Goal: Use online tool/utility: Utilize a website feature to perform a specific function

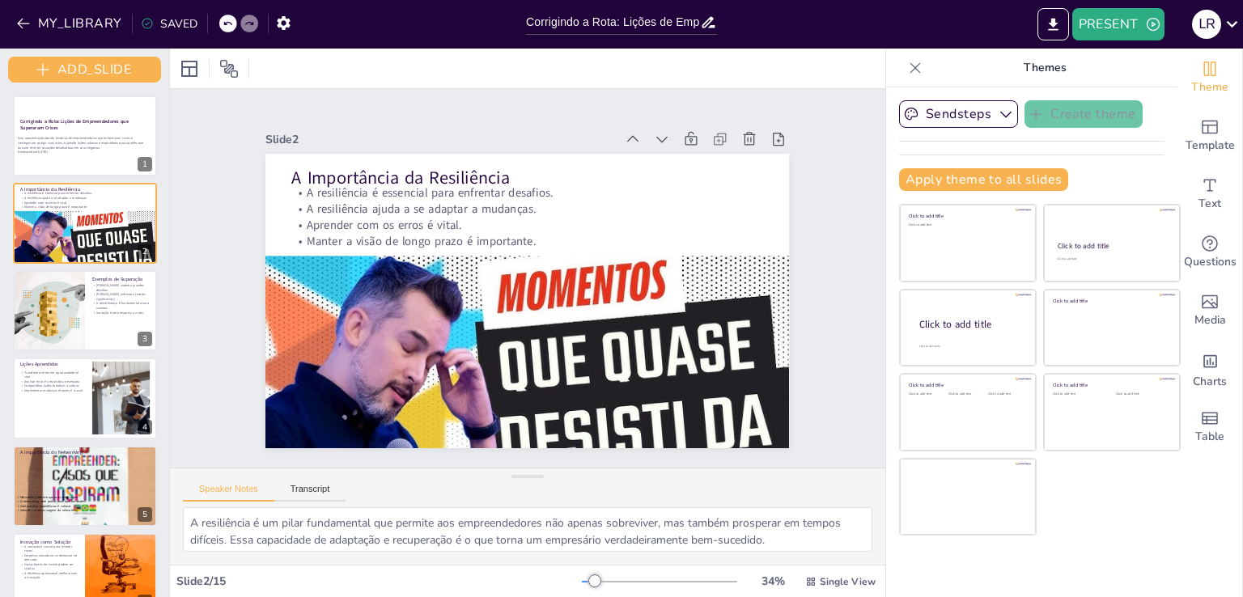
checkbox input "true"
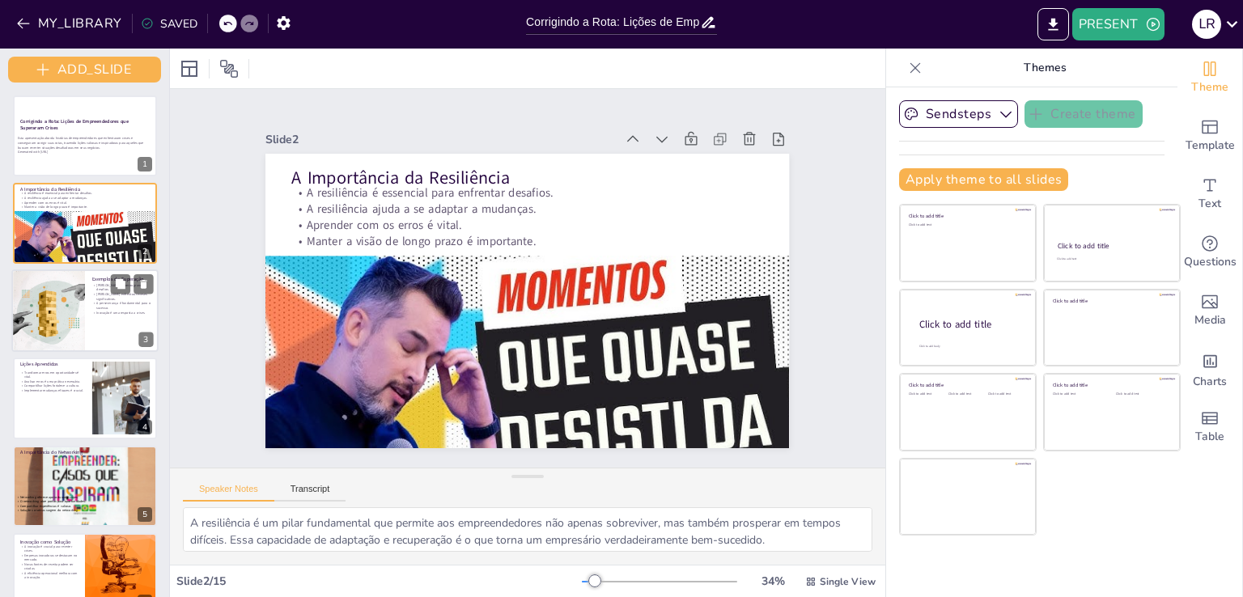
checkbox input "true"
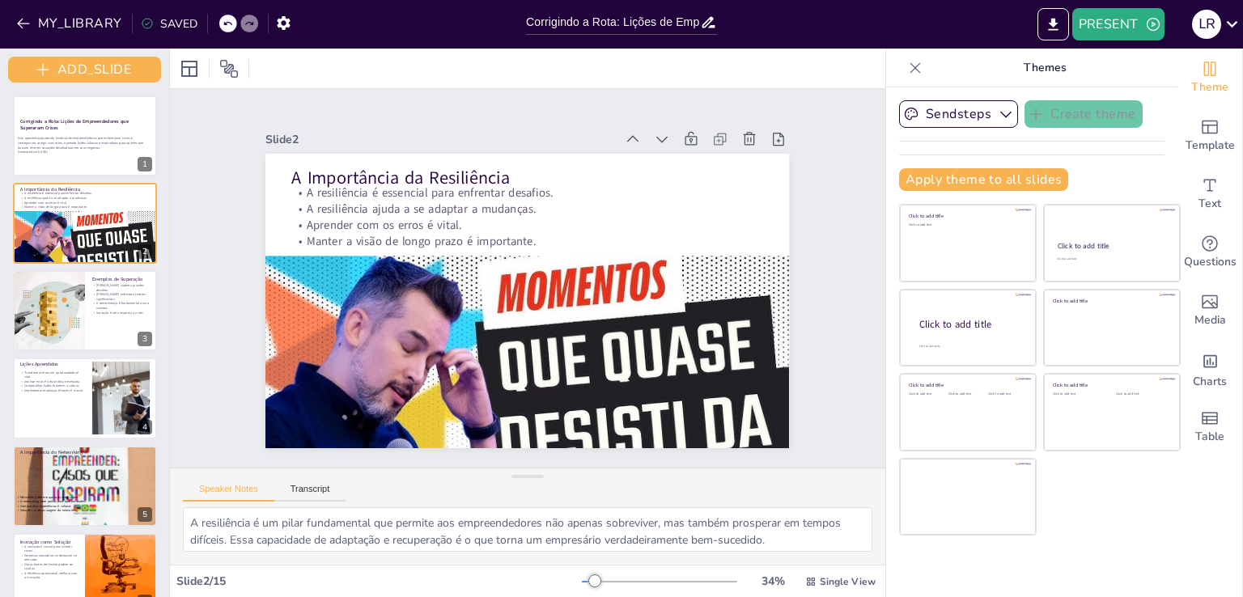
checkbox input "true"
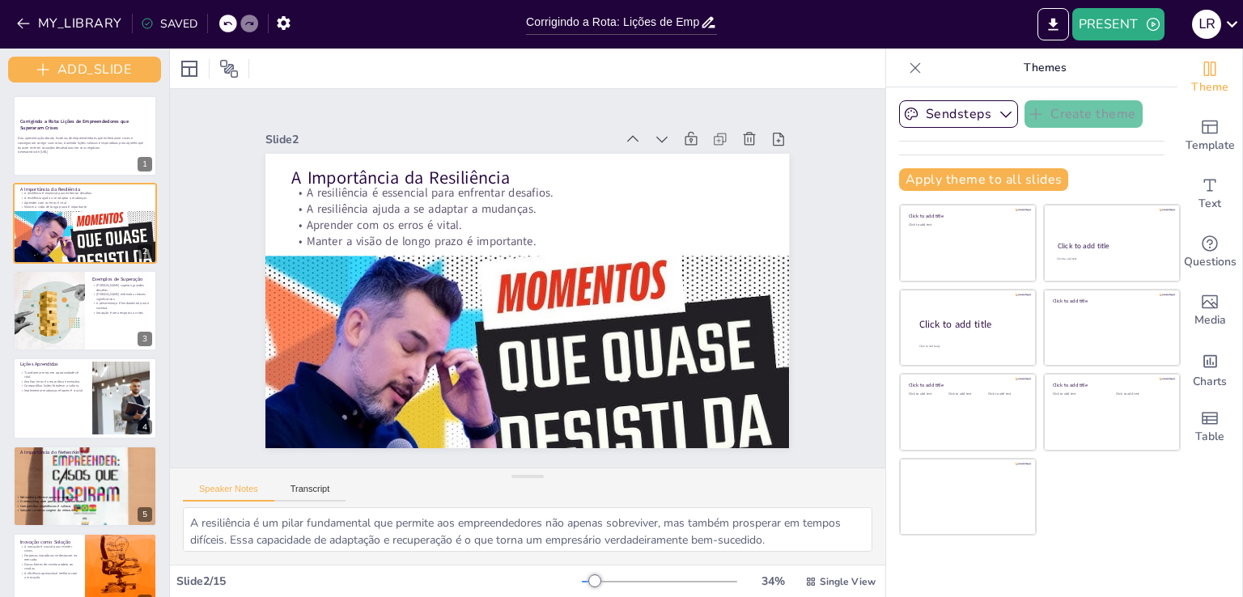
checkbox input "true"
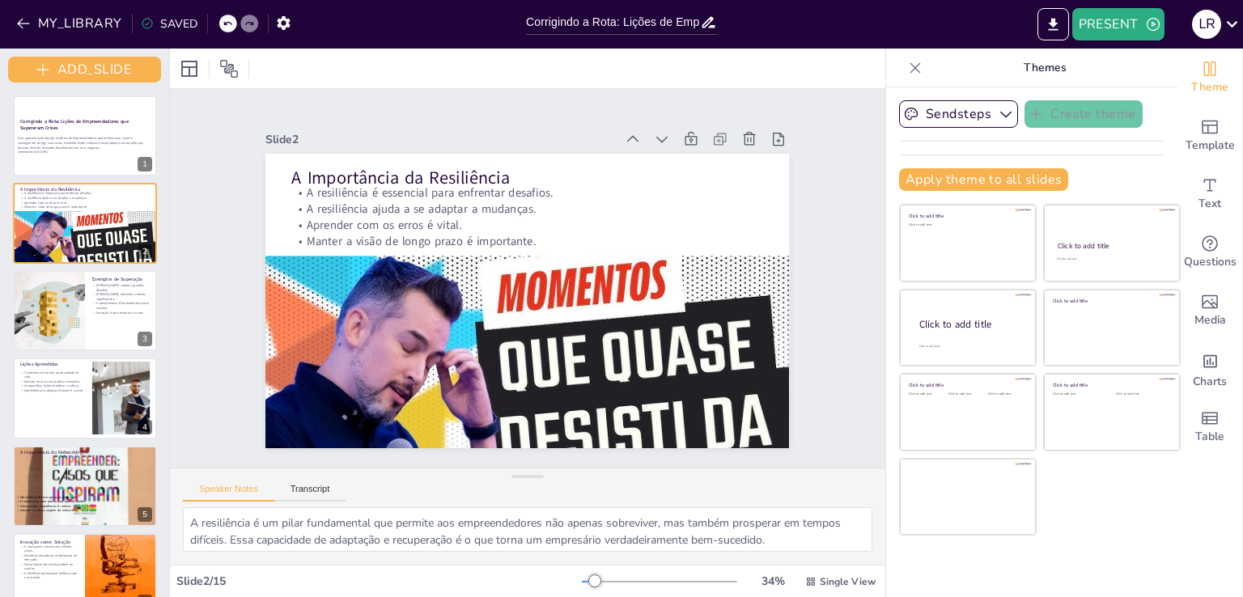
checkbox input "true"
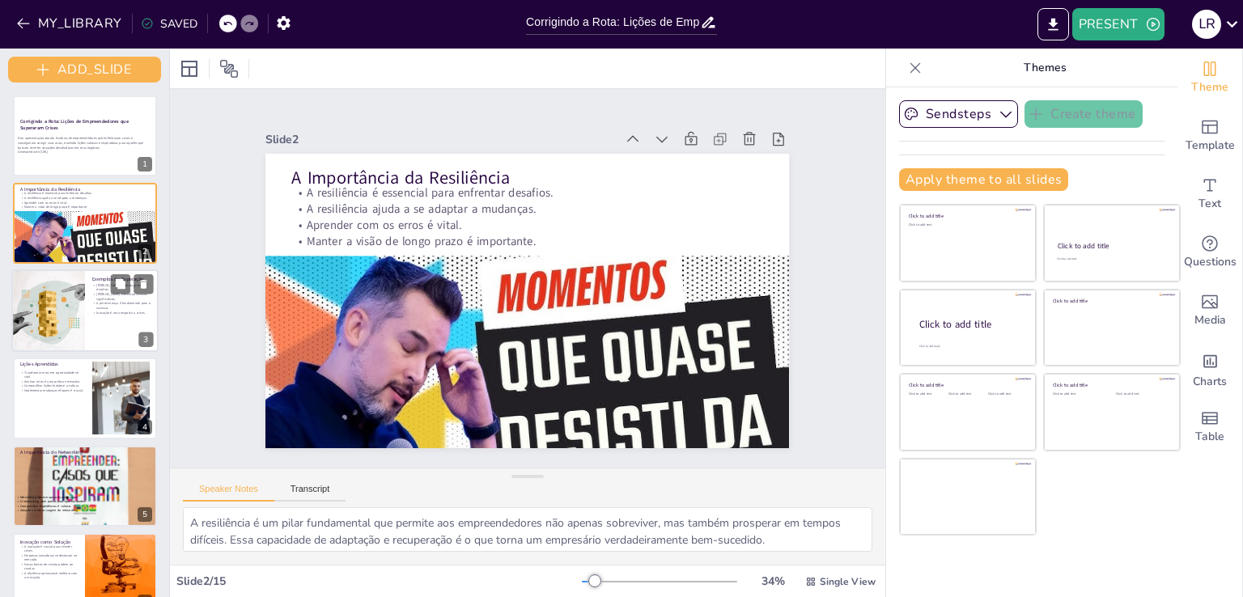
checkbox input "true"
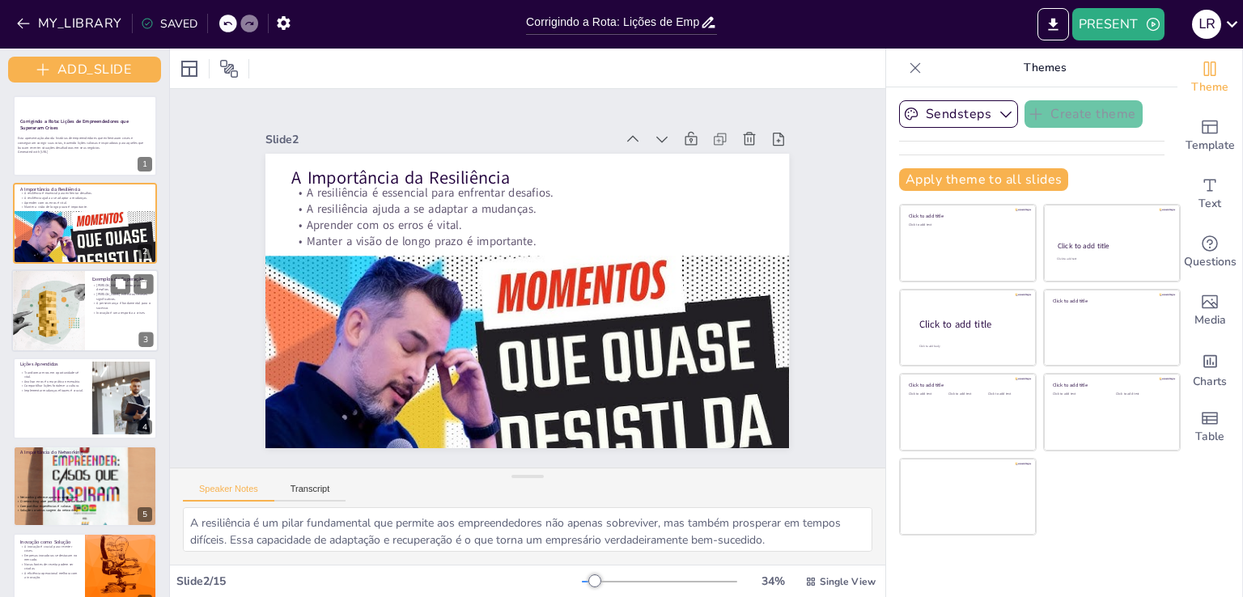
checkbox input "true"
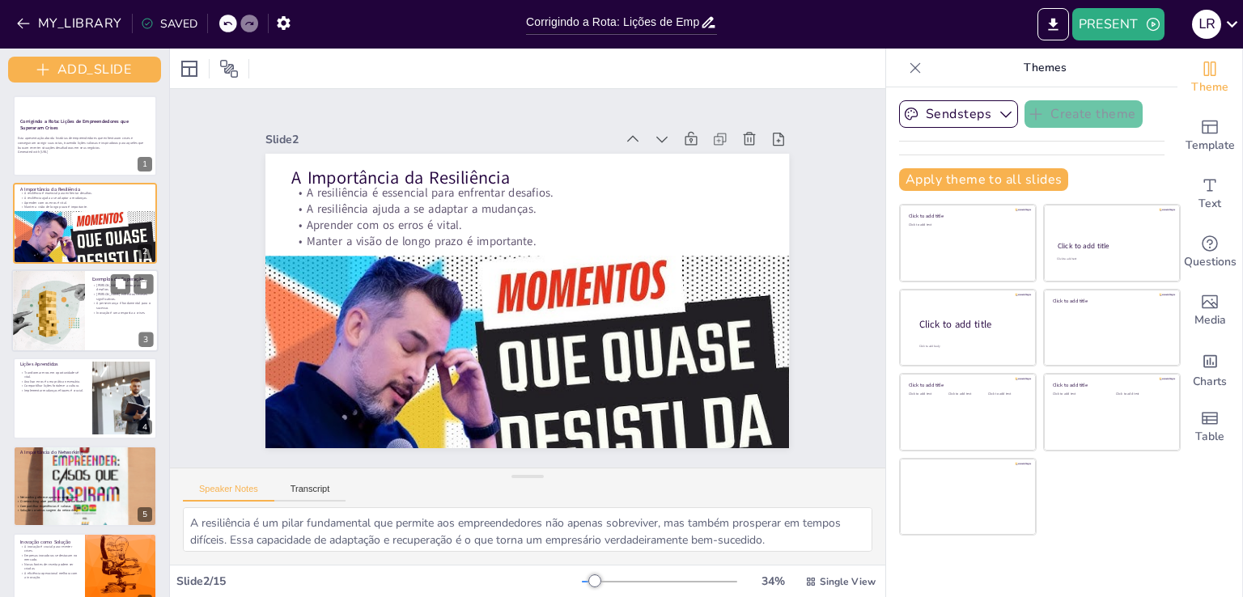
checkbox input "true"
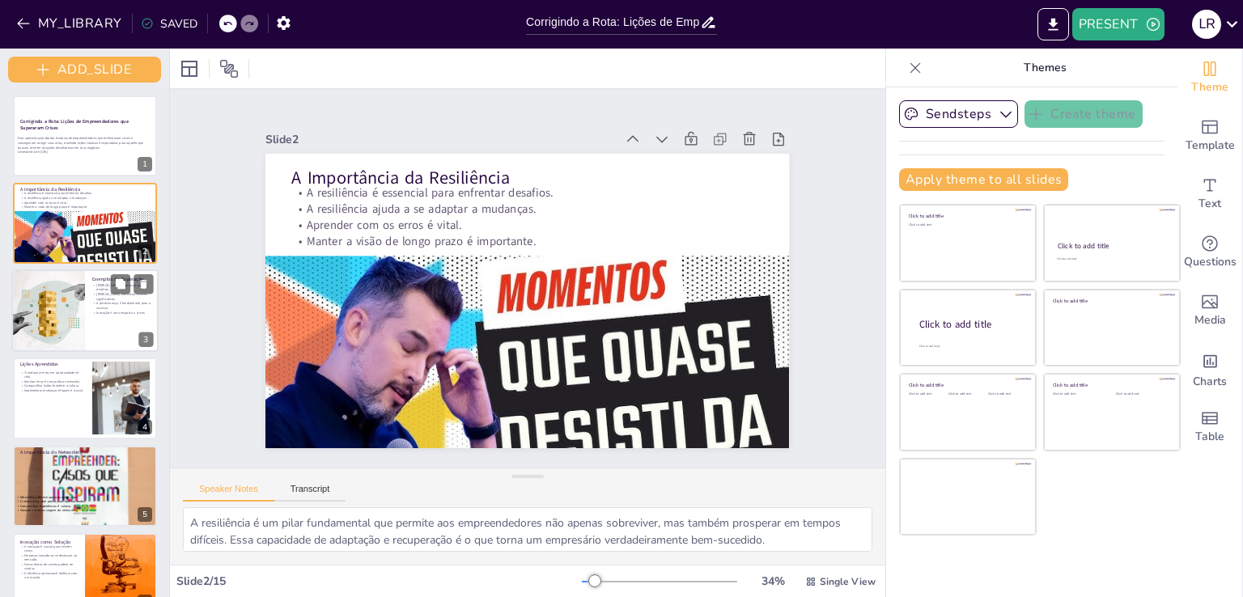
checkbox input "true"
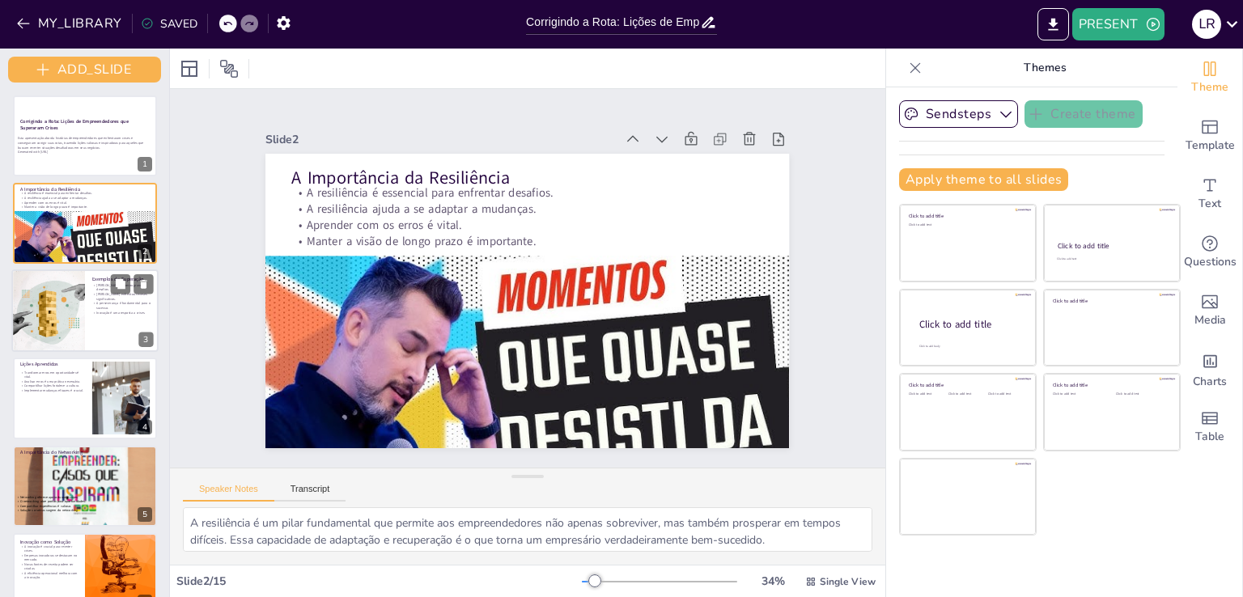
click at [107, 299] on p "[PERSON_NAME] enfrentou reveses significativos." at bounding box center [121, 296] width 59 height 9
checkbox input "true"
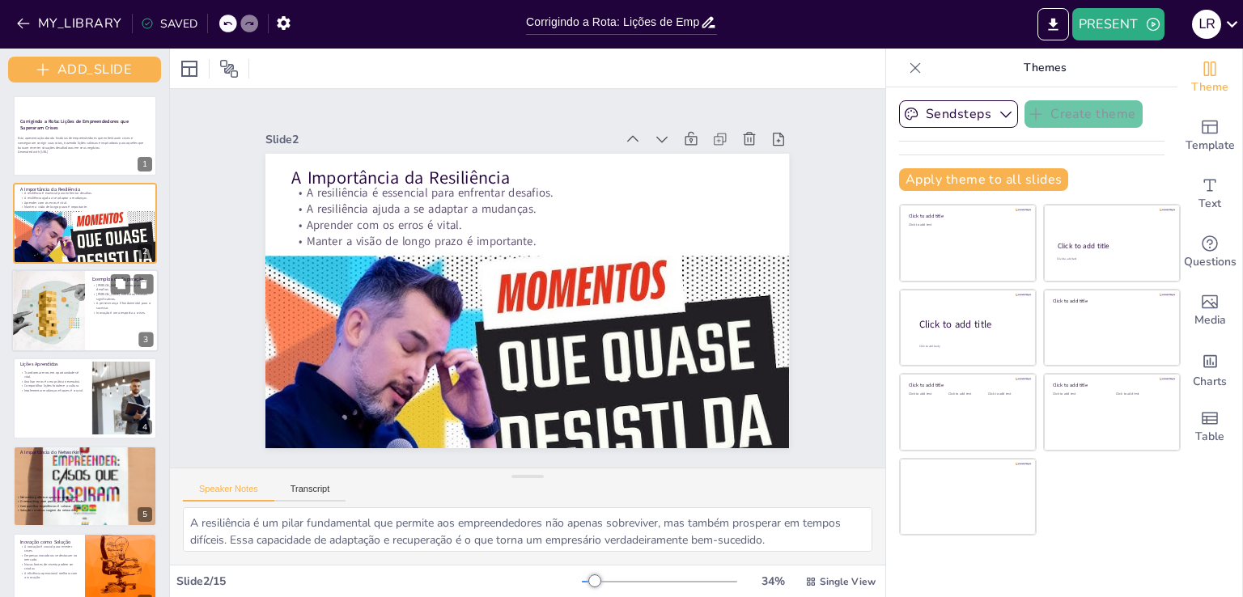
checkbox input "true"
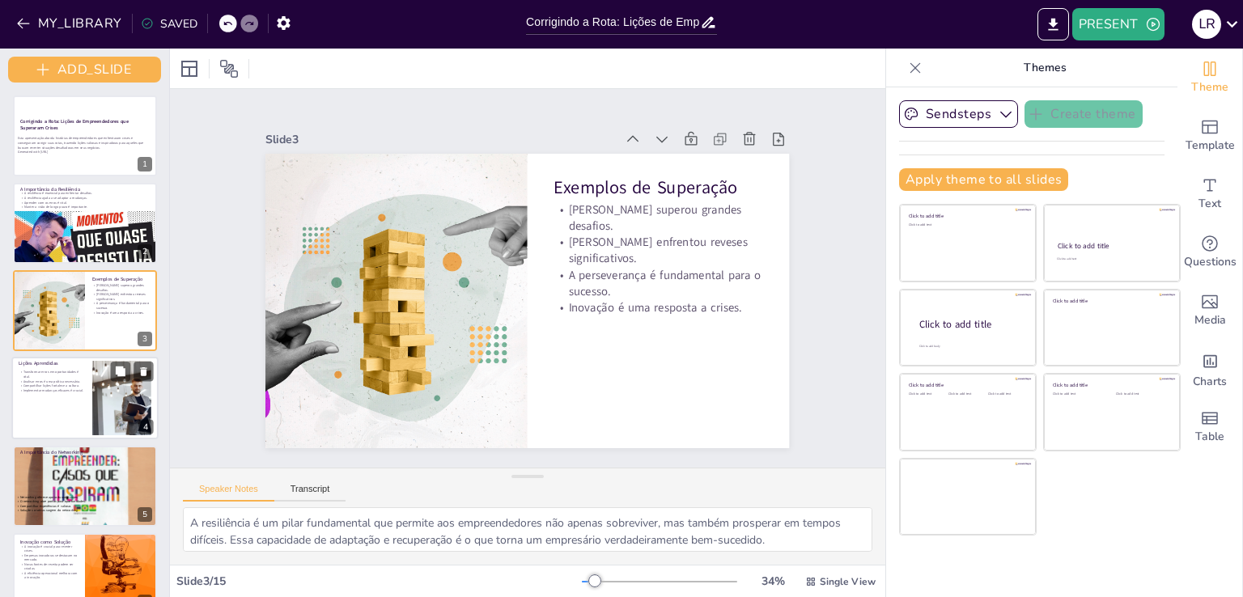
checkbox input "true"
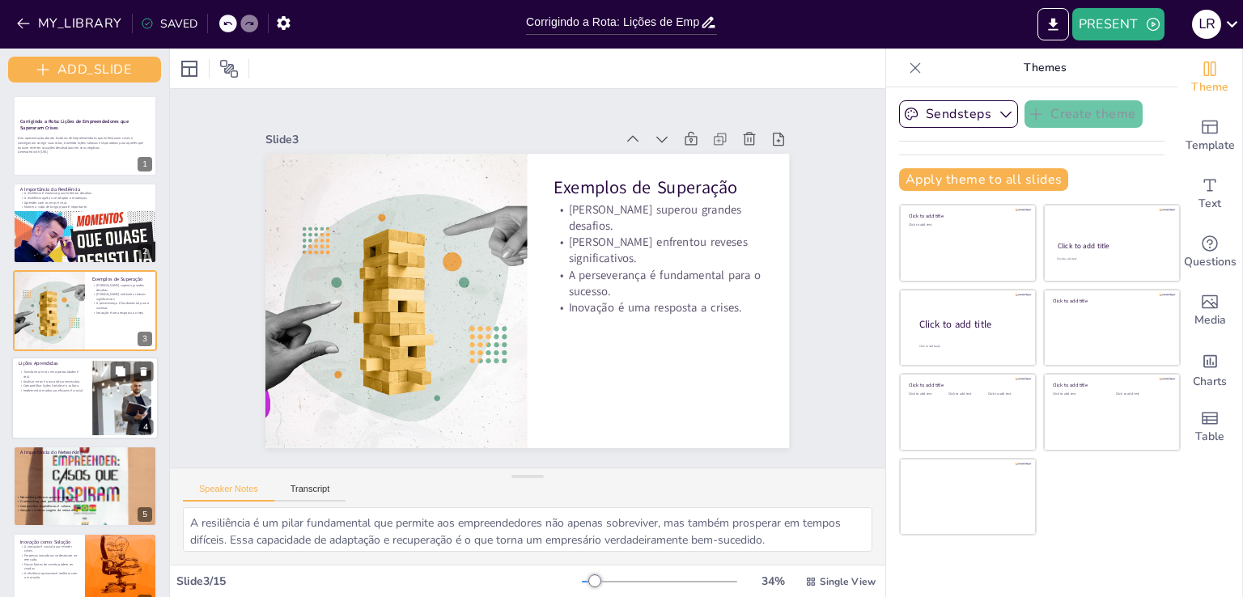
checkbox input "true"
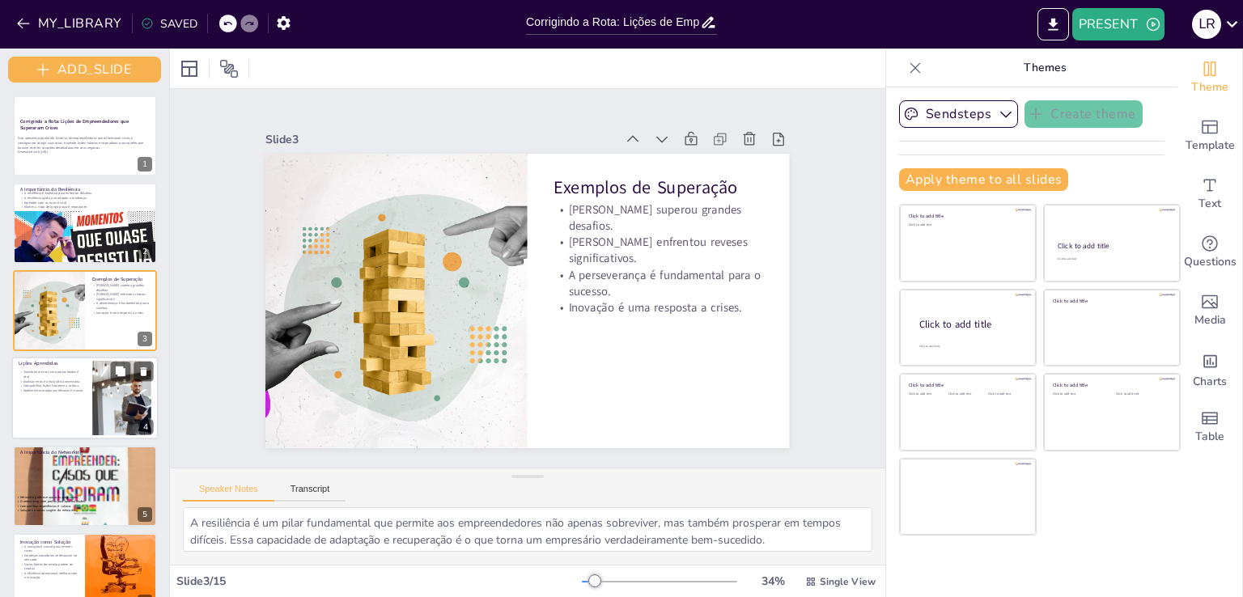
checkbox input "true"
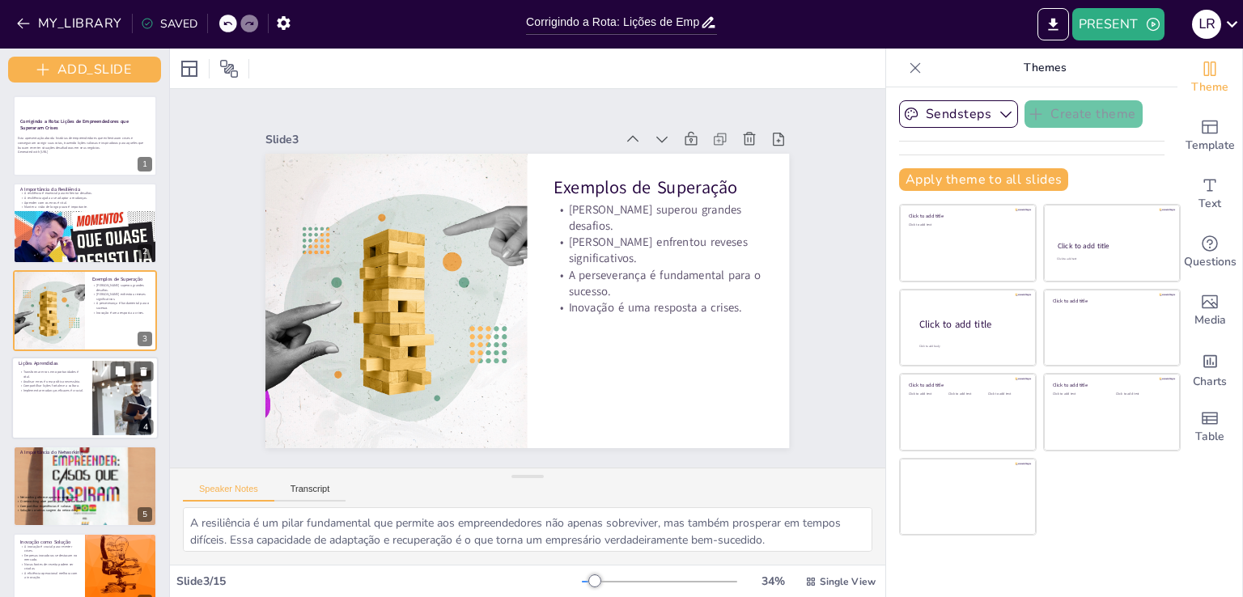
checkbox input "true"
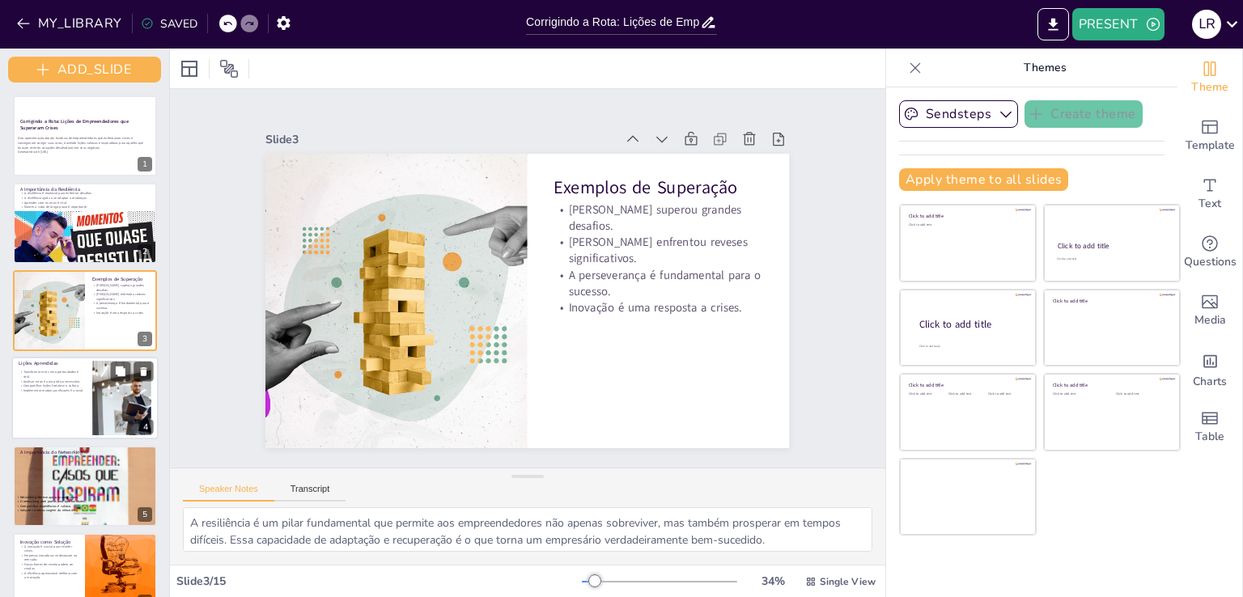
checkbox input "true"
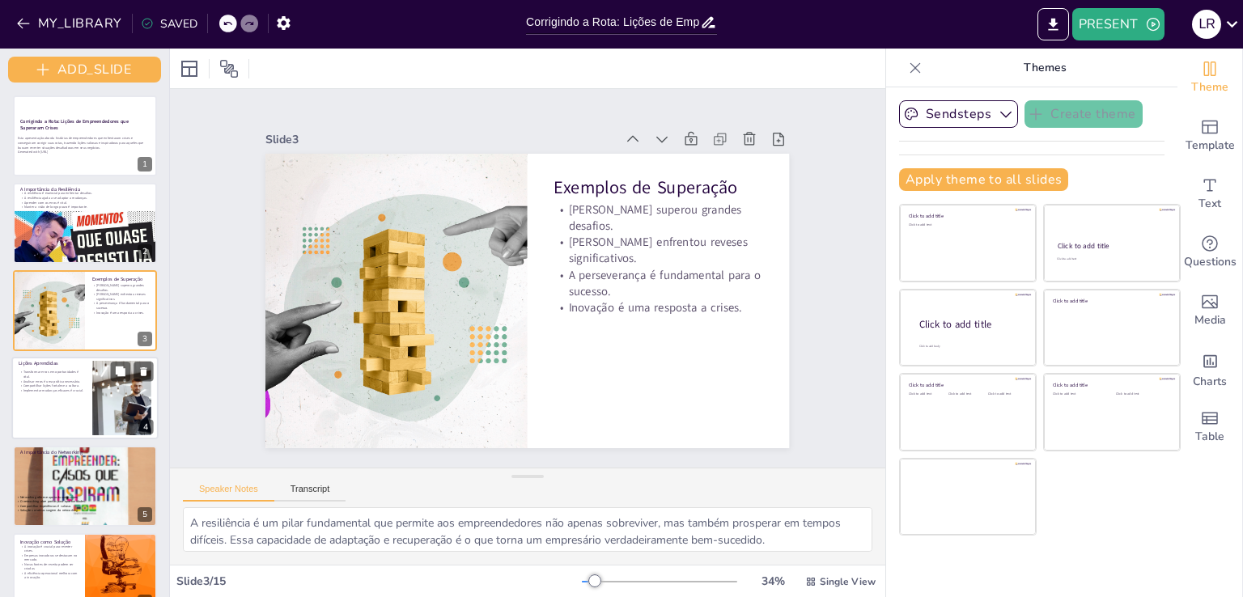
click at [103, 402] on div at bounding box center [122, 398] width 112 height 74
checkbox input "true"
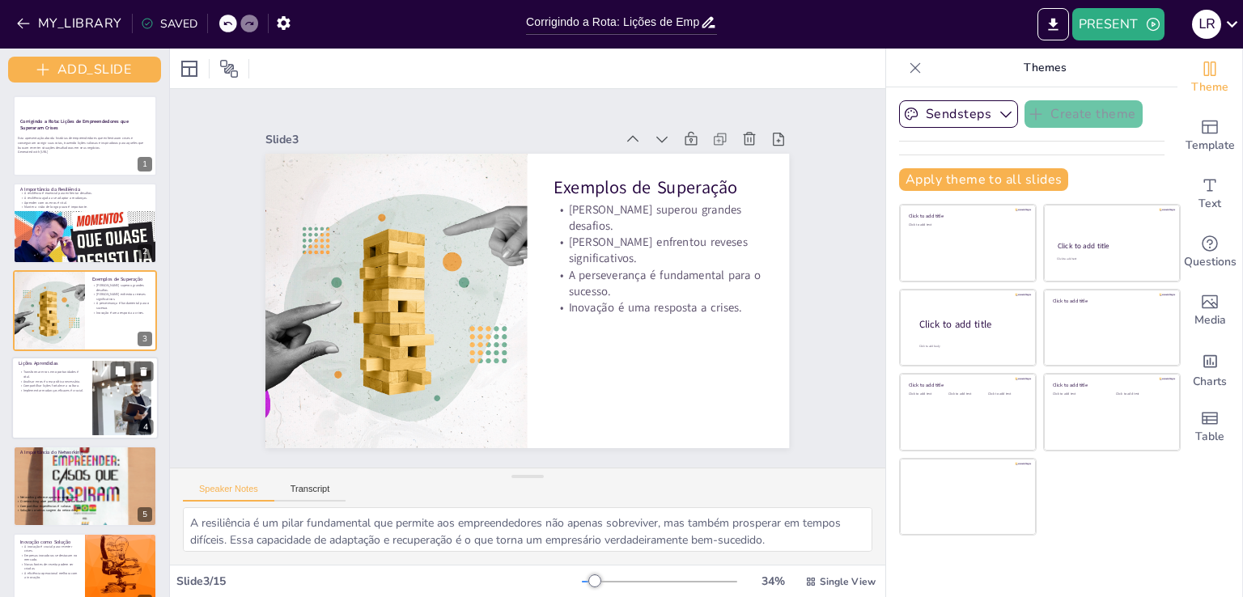
checkbox input "true"
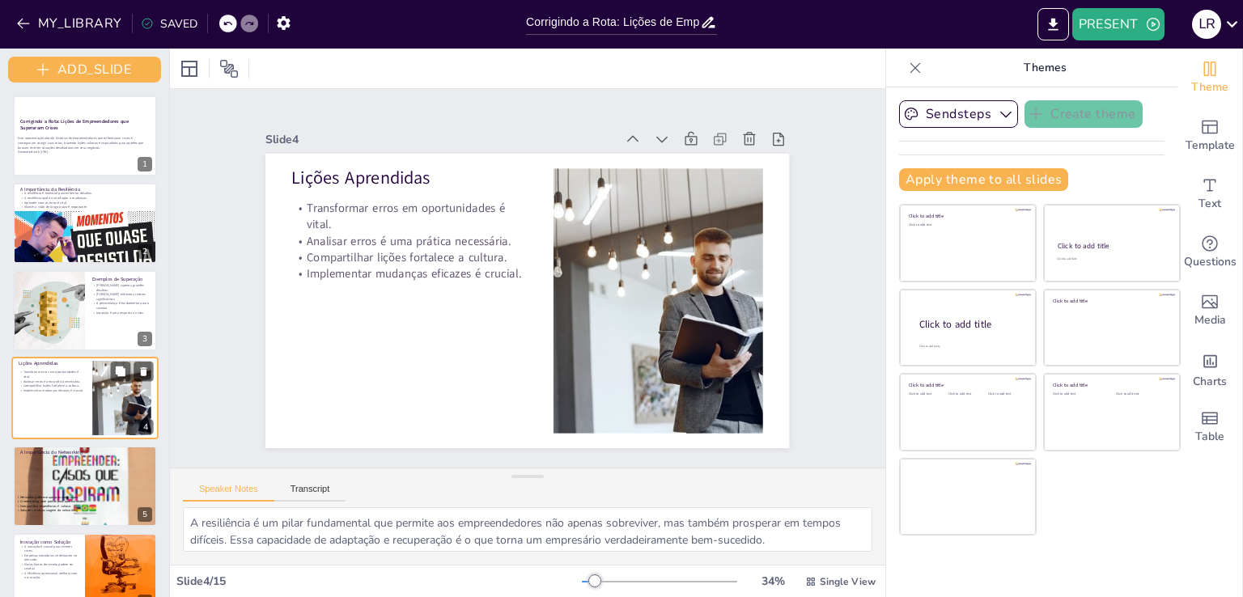
scroll to position [58, 0]
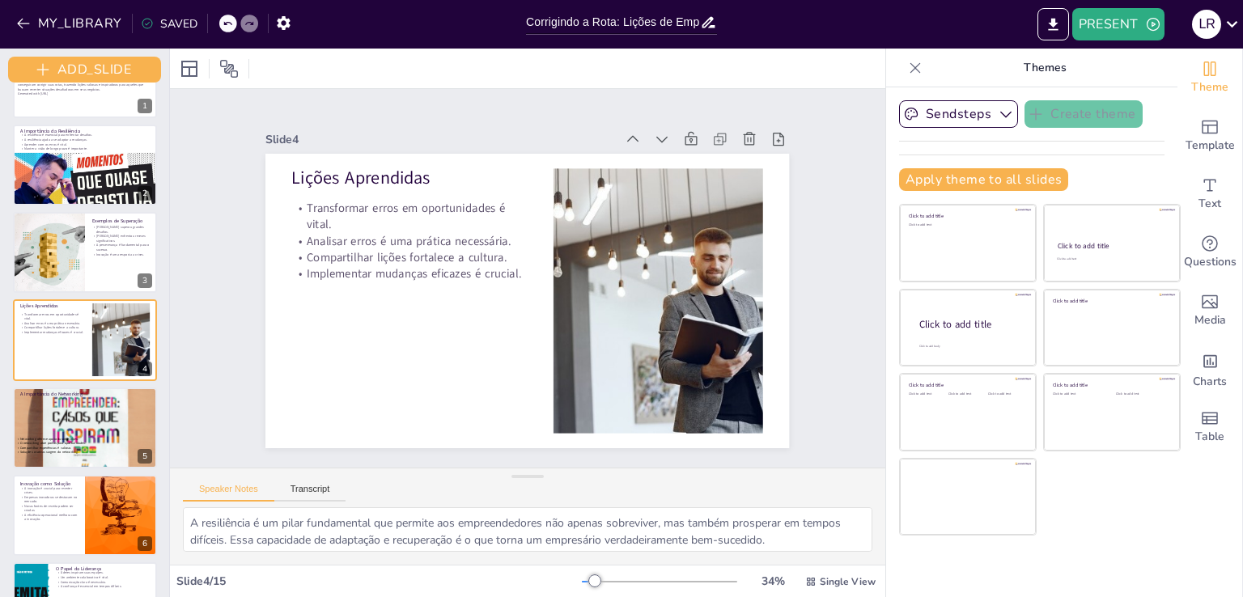
checkbox input "true"
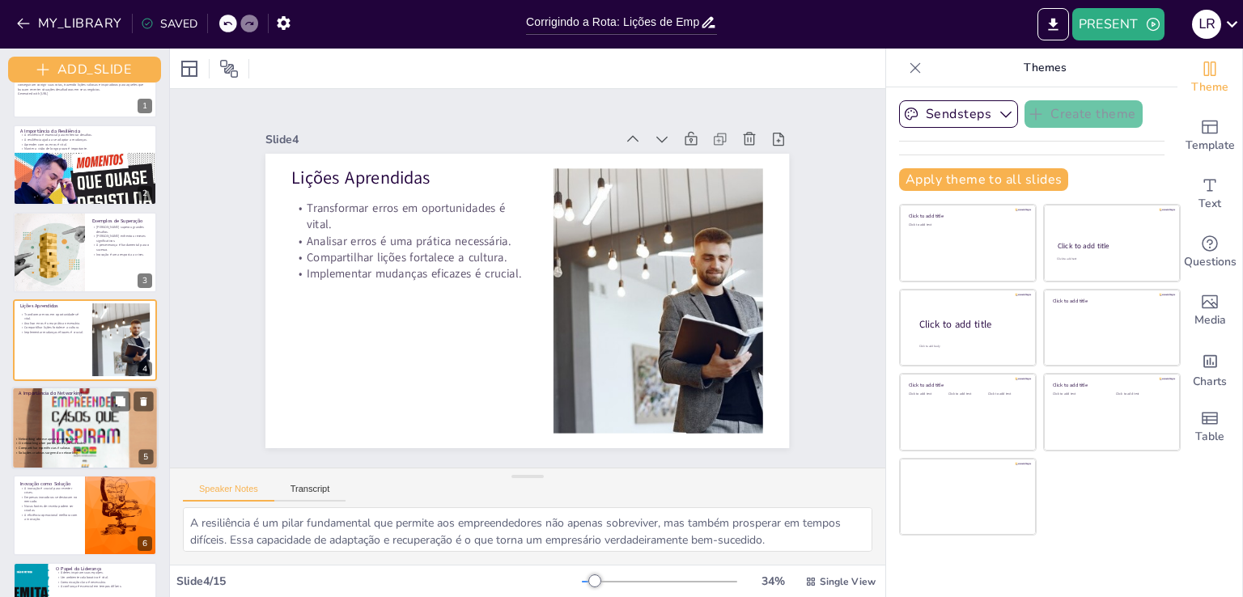
checkbox input "true"
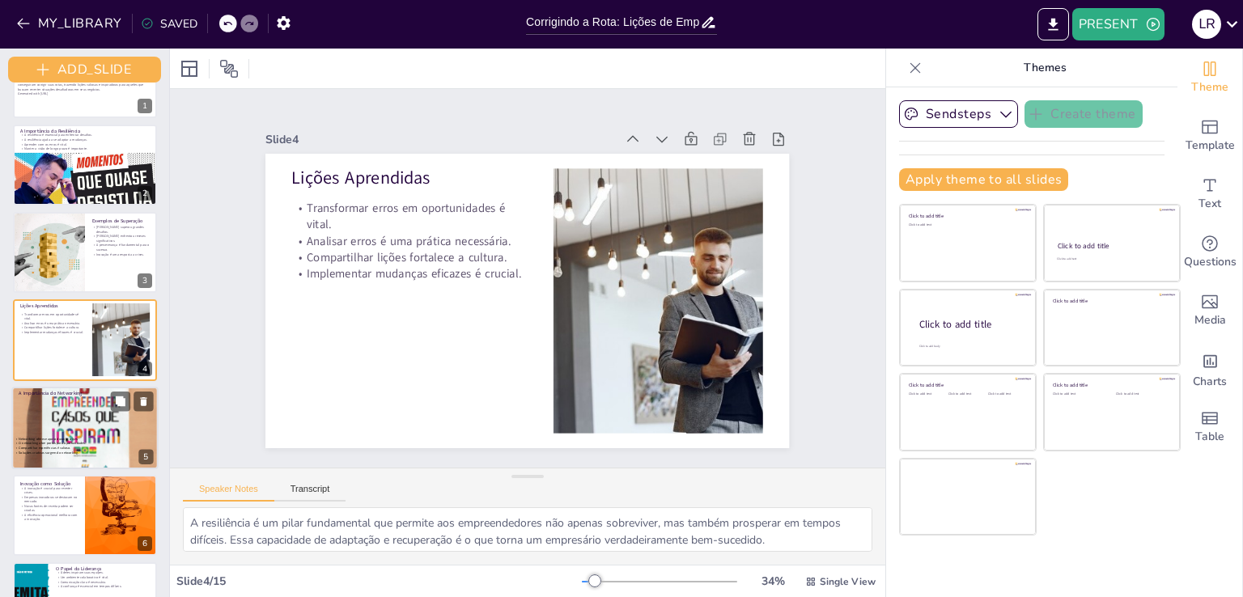
click at [56, 417] on div at bounding box center [84, 427] width 147 height 195
checkbox input "true"
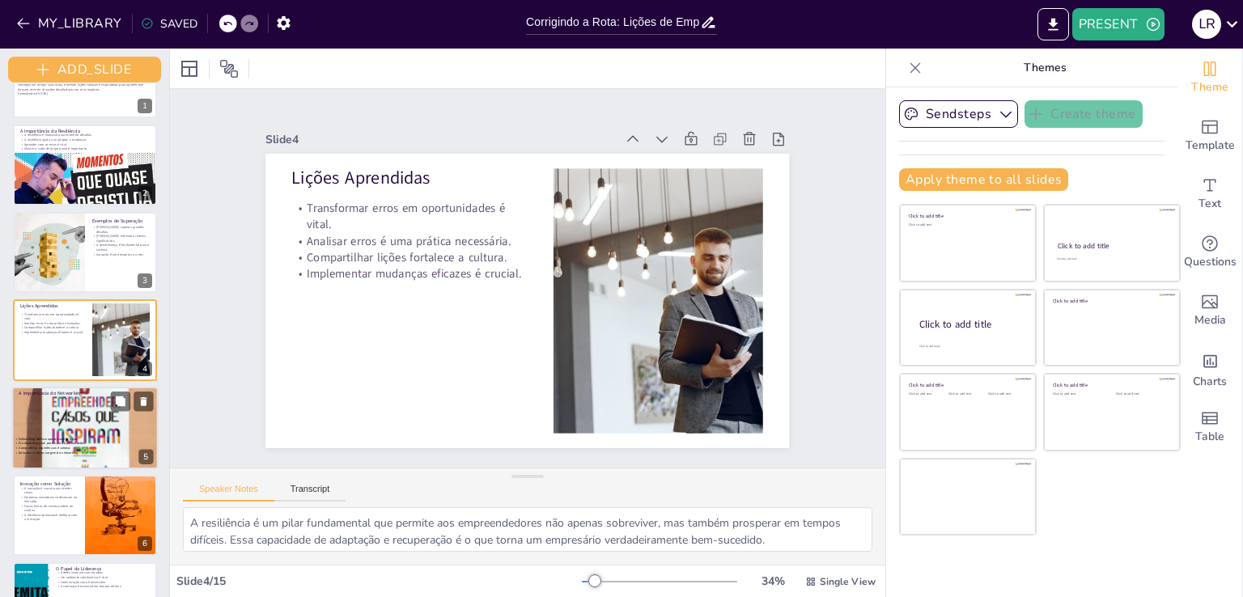
checkbox input "true"
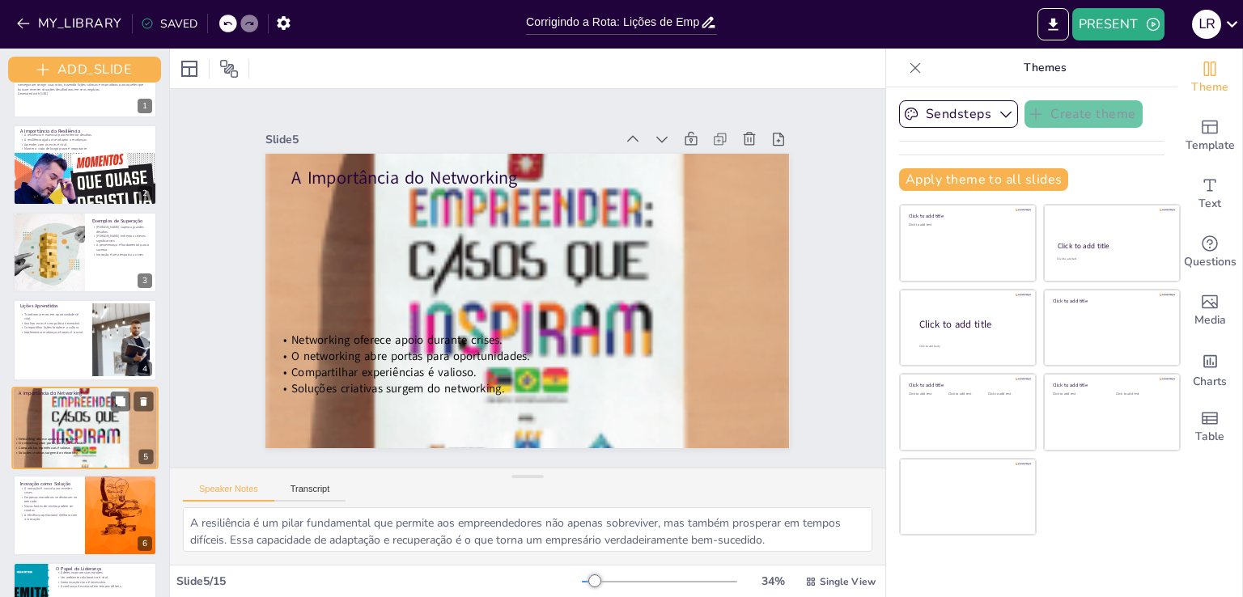
scroll to position [146, 0]
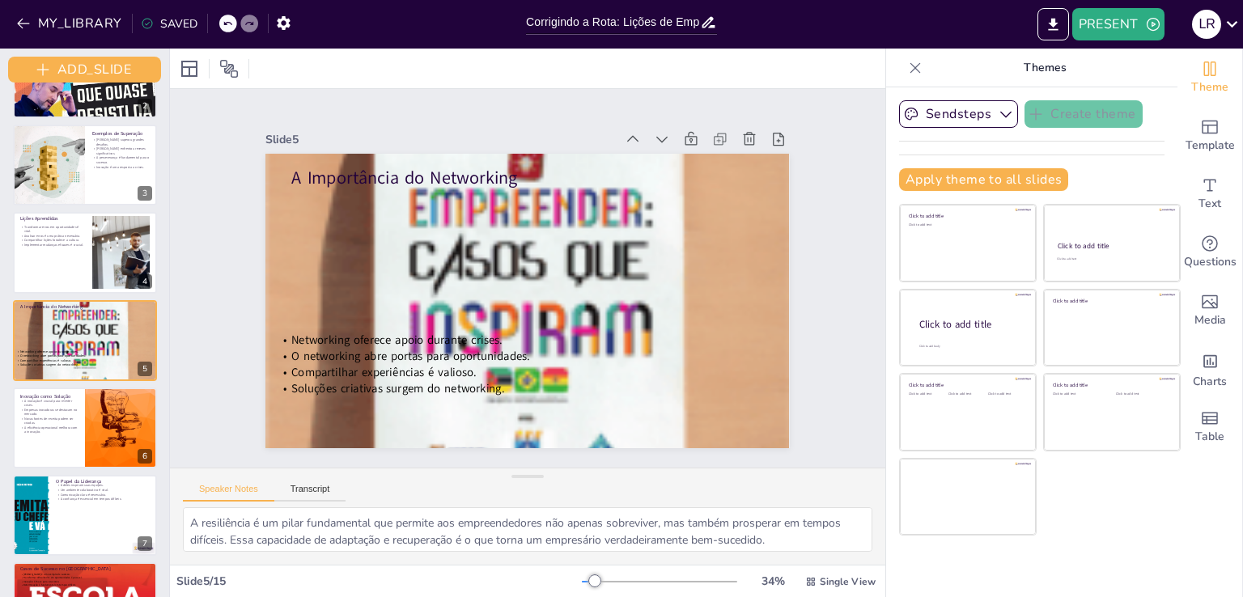
checkbox input "true"
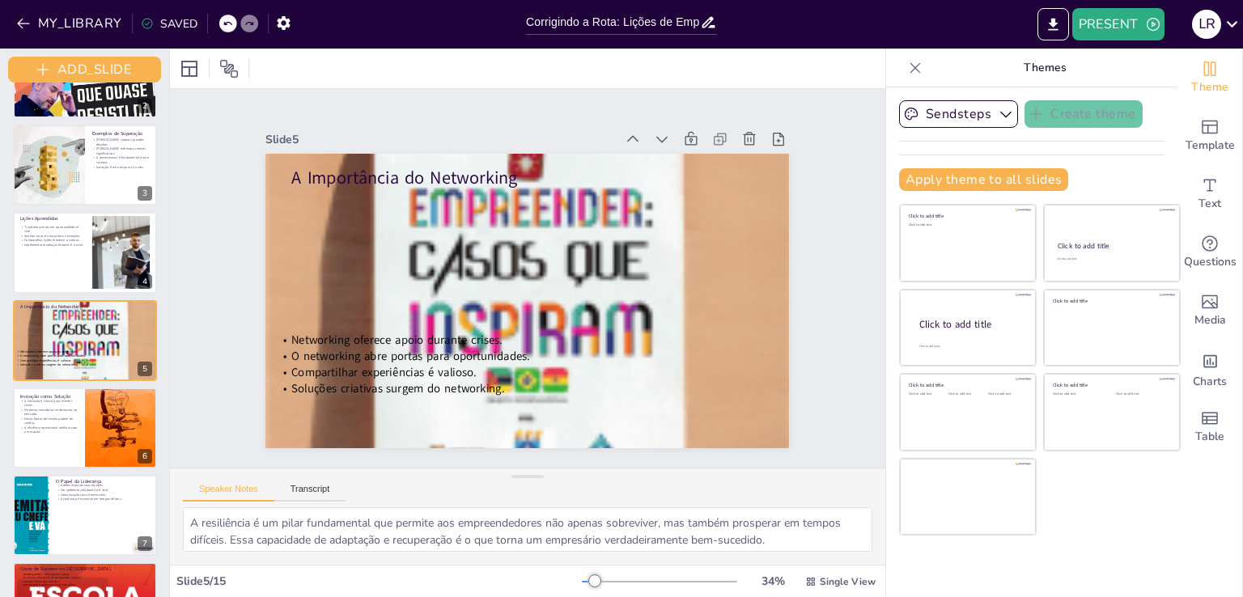
checkbox input "true"
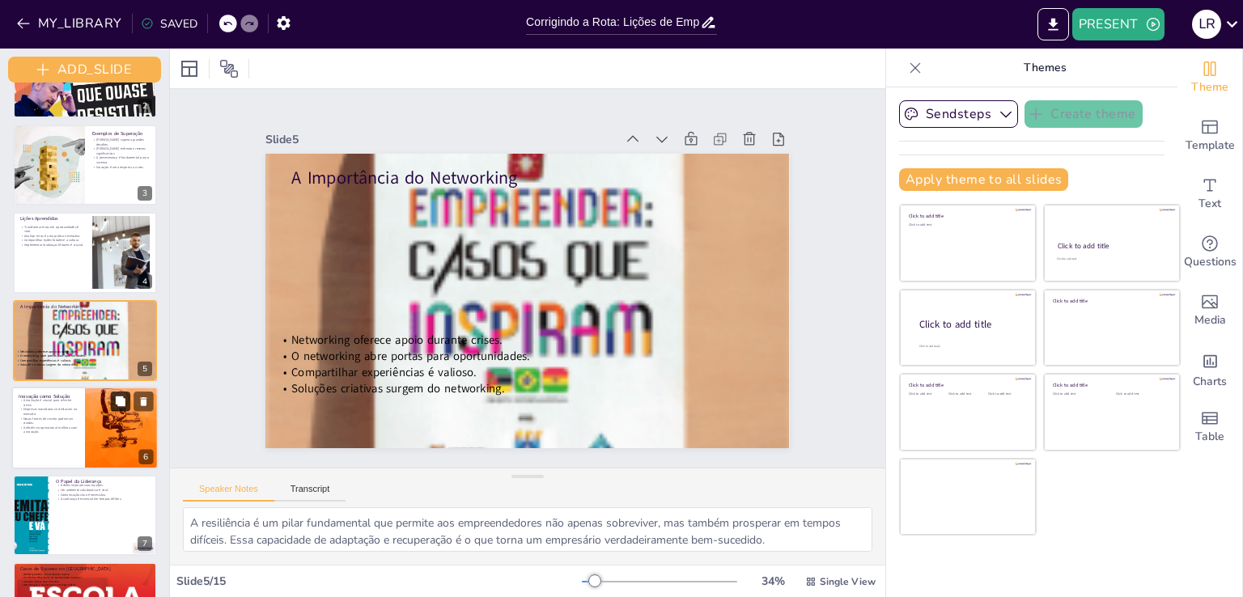
checkbox input "true"
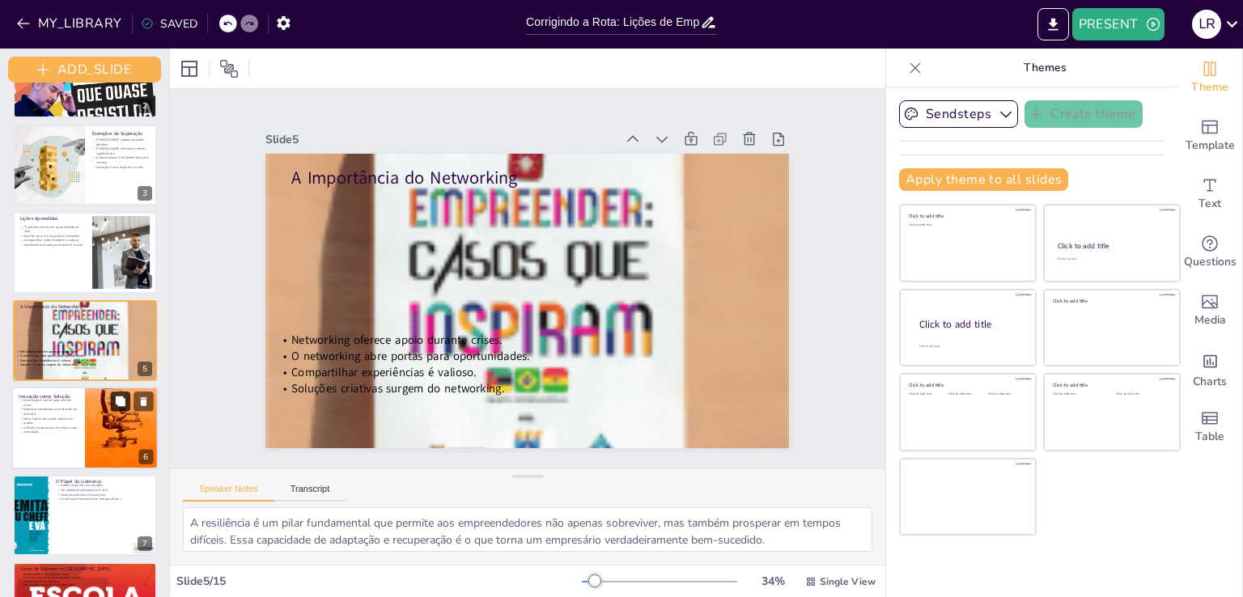
checkbox input "true"
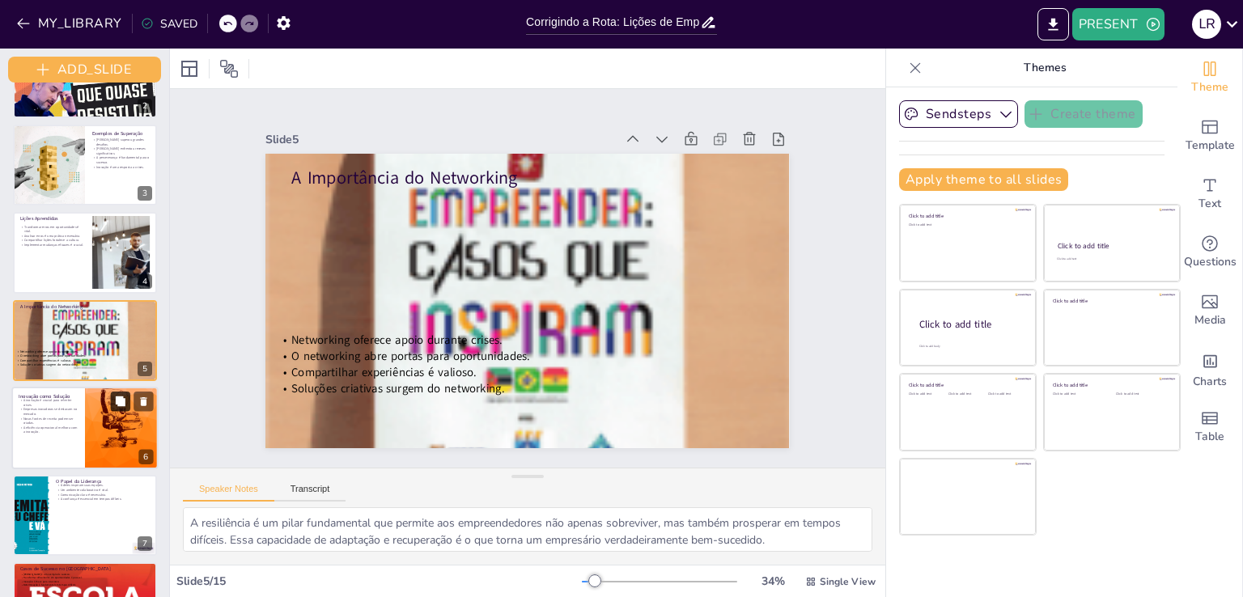
checkbox input "true"
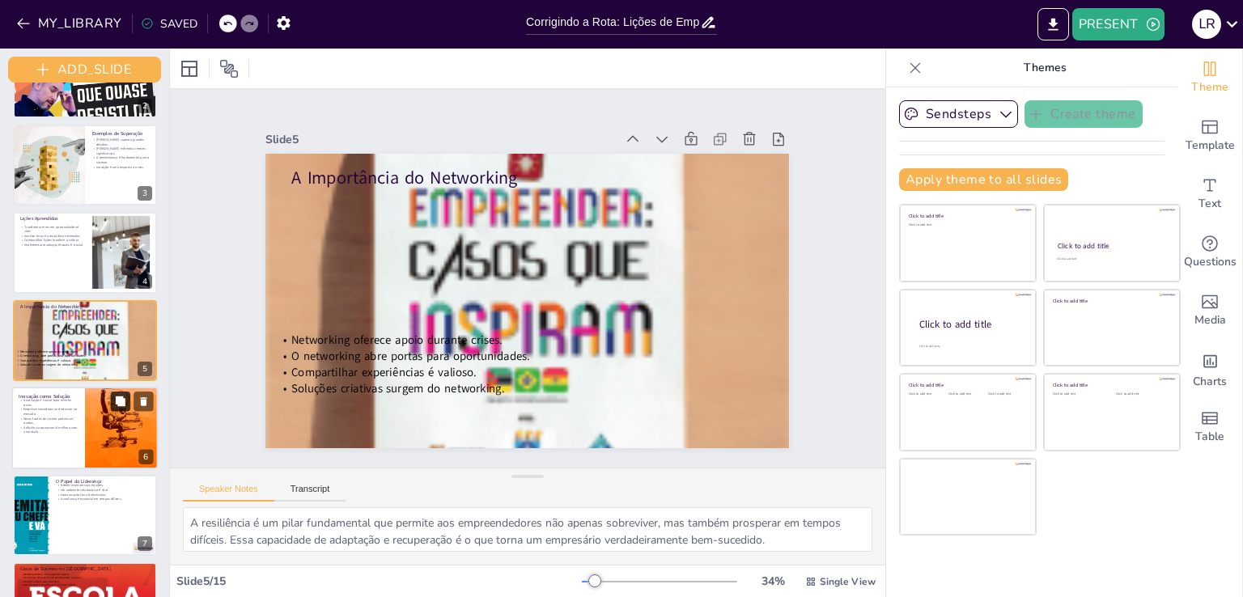
checkbox input "true"
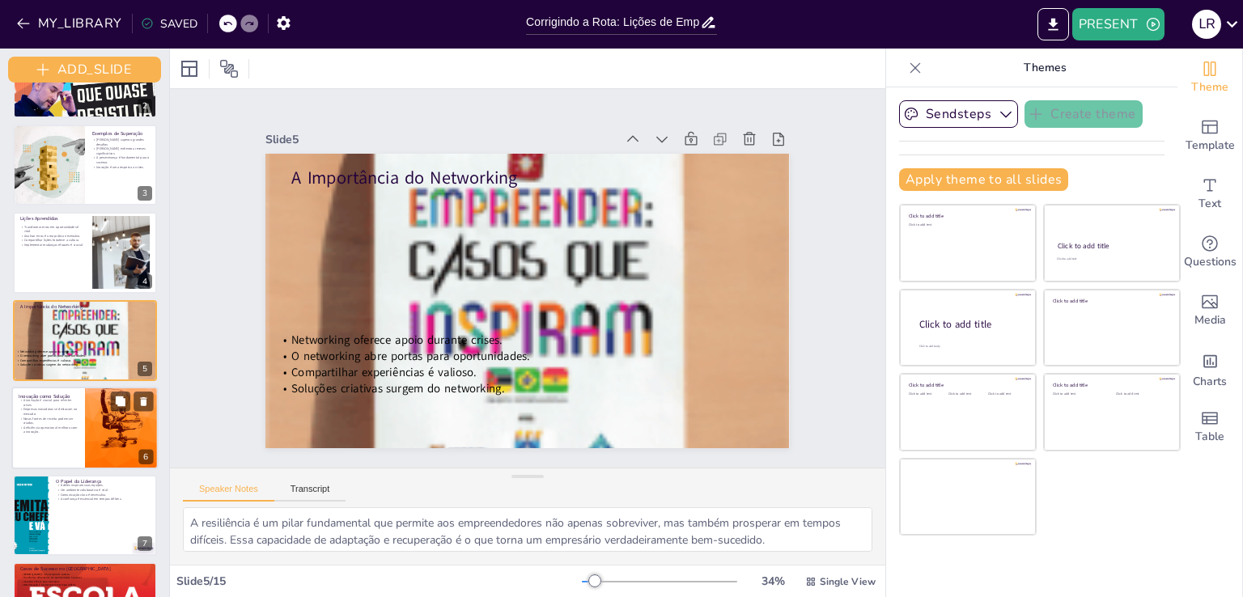
checkbox input "true"
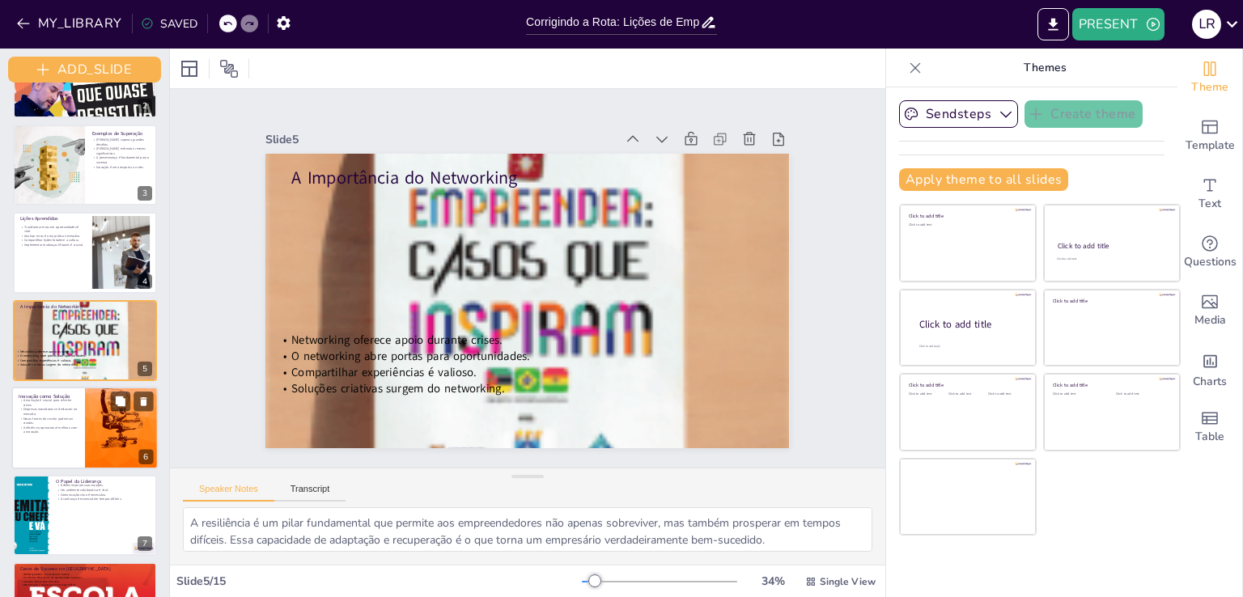
click at [87, 435] on div at bounding box center [122, 428] width 74 height 112
checkbox input "true"
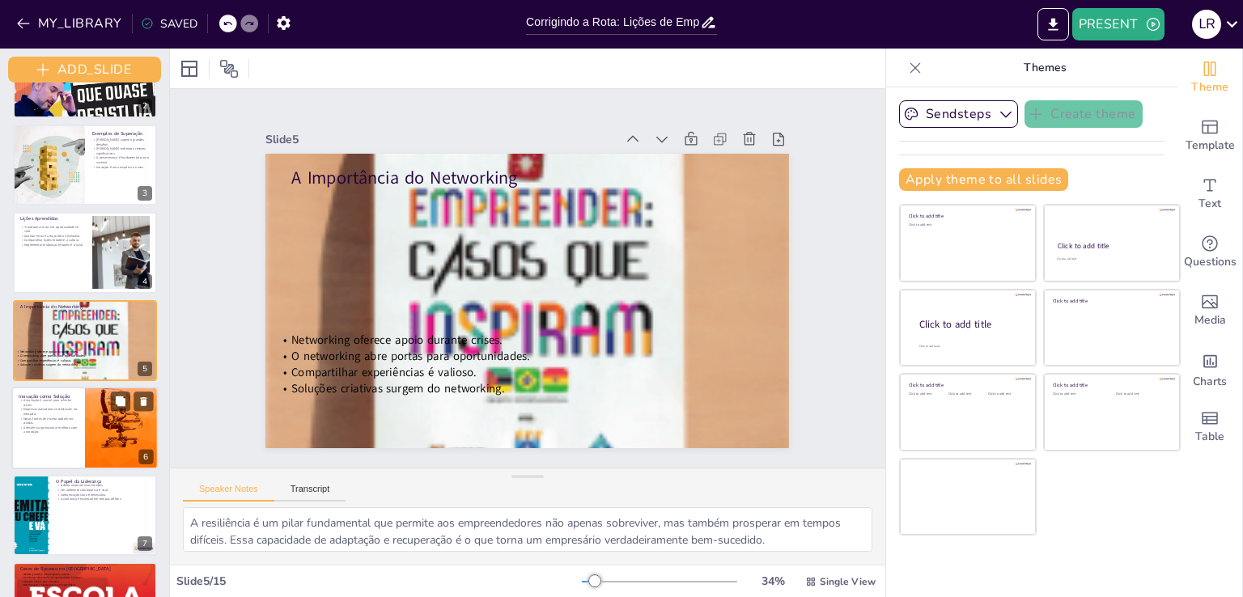
checkbox input "true"
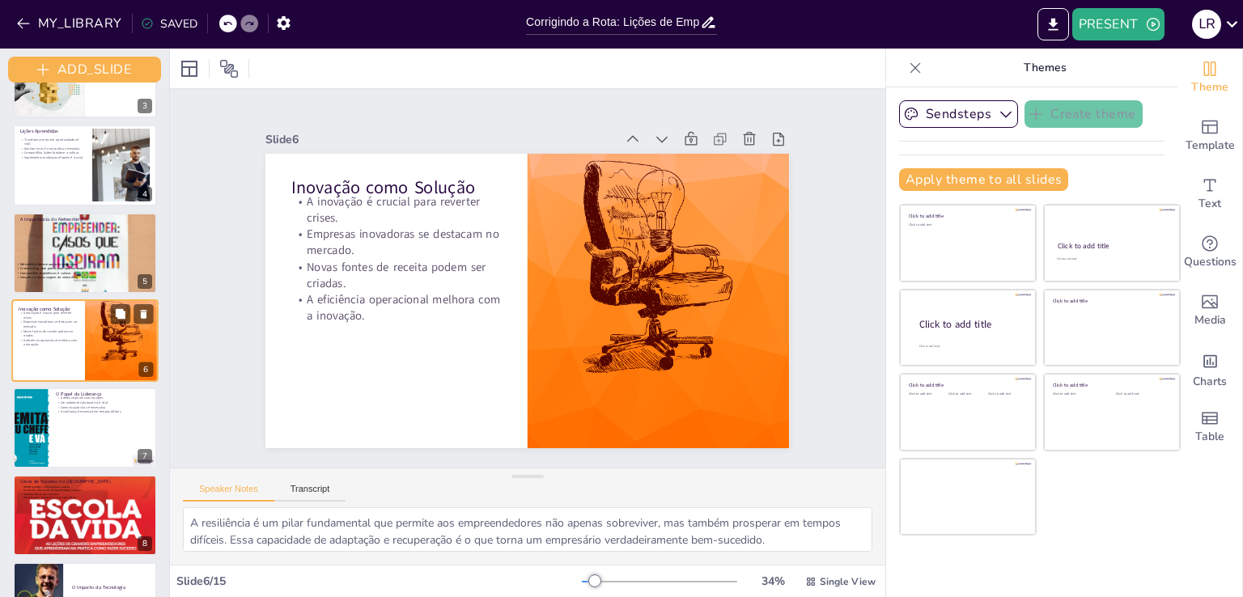
click at [87, 435] on div at bounding box center [85, 428] width 144 height 81
checkbox input "true"
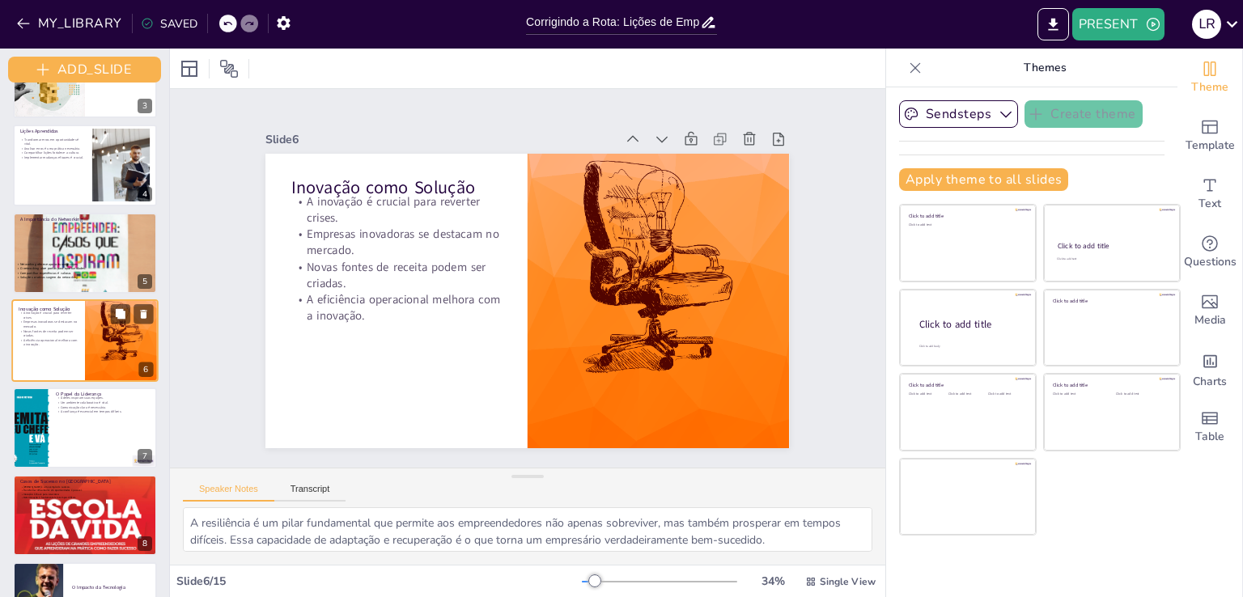
checkbox input "true"
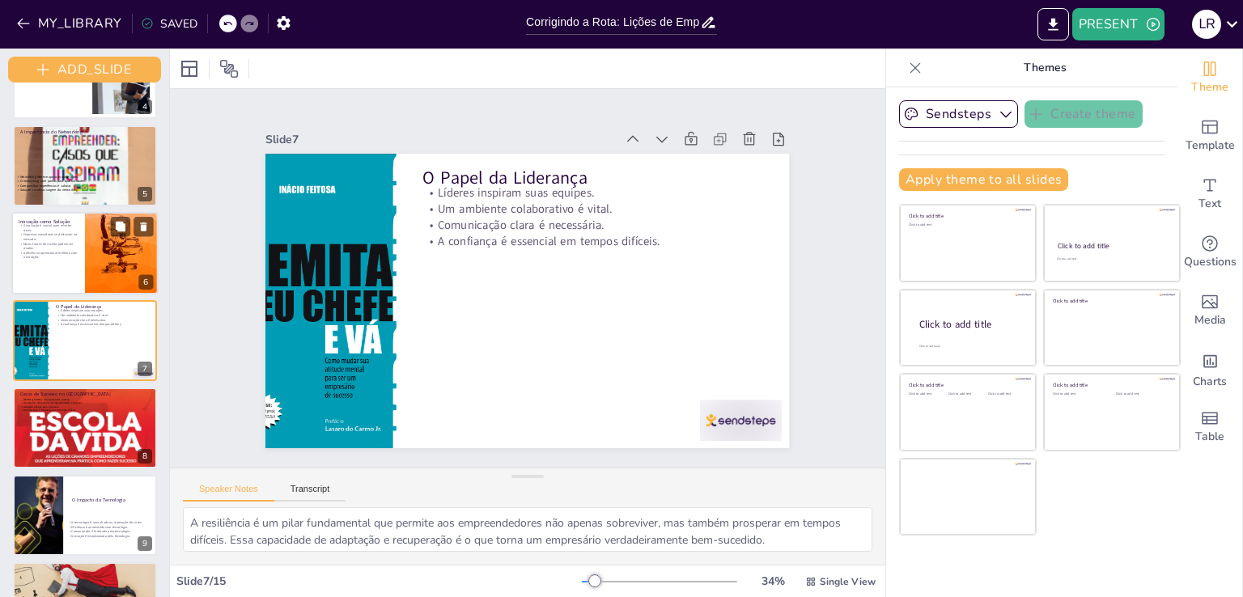
click at [87, 435] on div at bounding box center [85, 428] width 144 height 192
checkbox input "true"
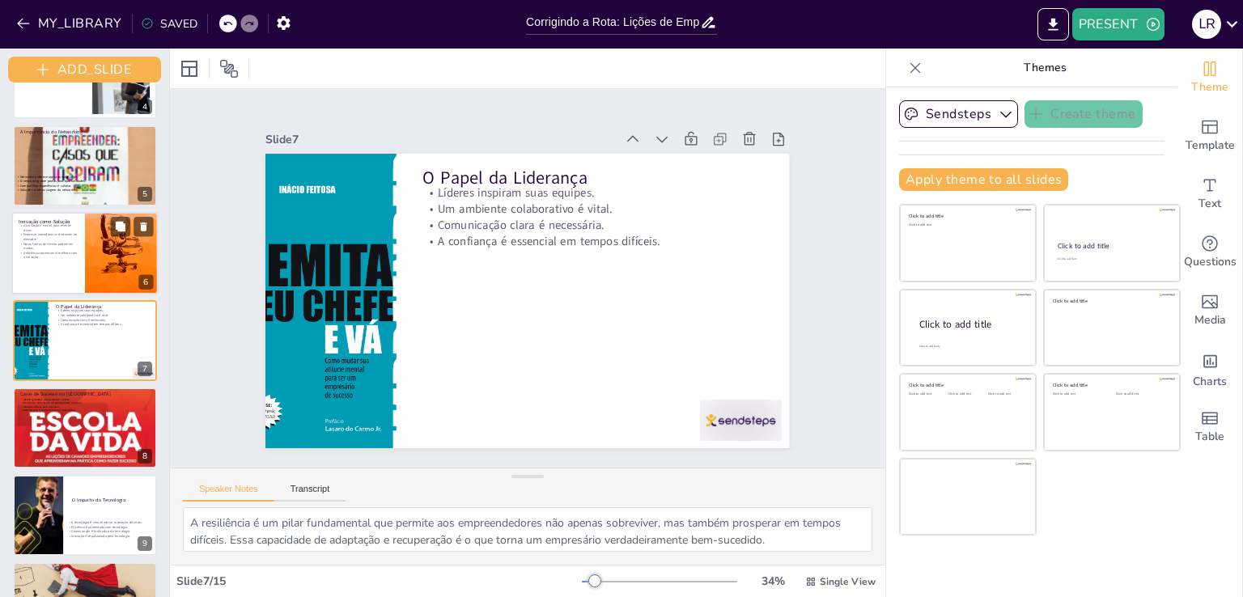
checkbox input "true"
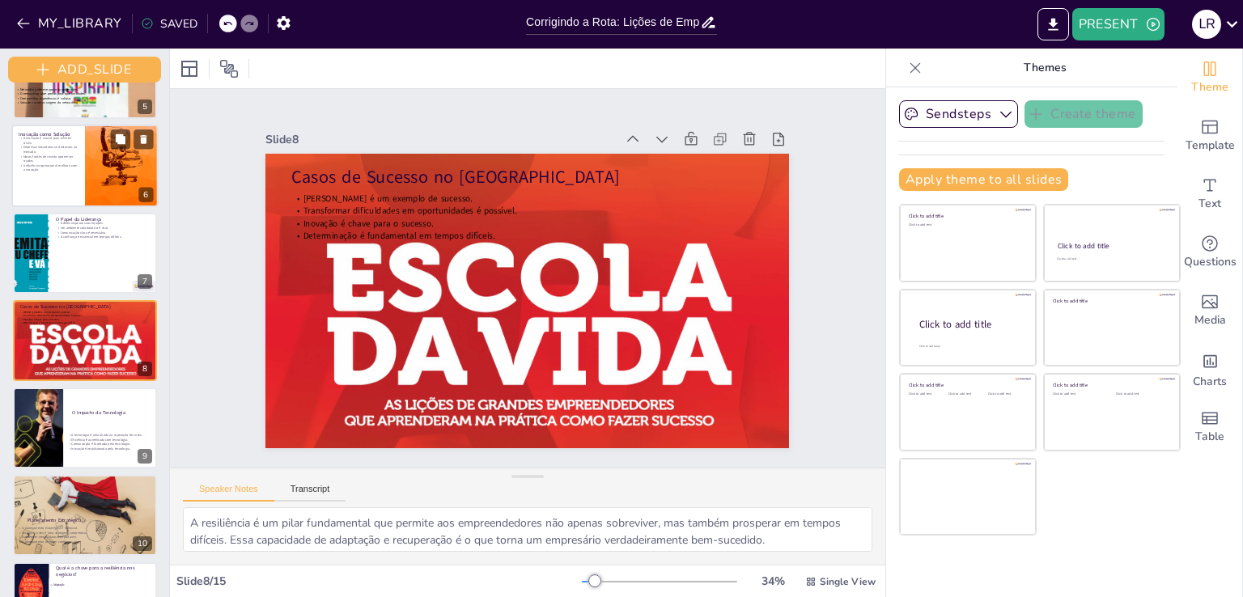
click at [87, 435] on p "A tecnologia é uma aliada na superação de crises." at bounding box center [114, 435] width 94 height 5
checkbox input "true"
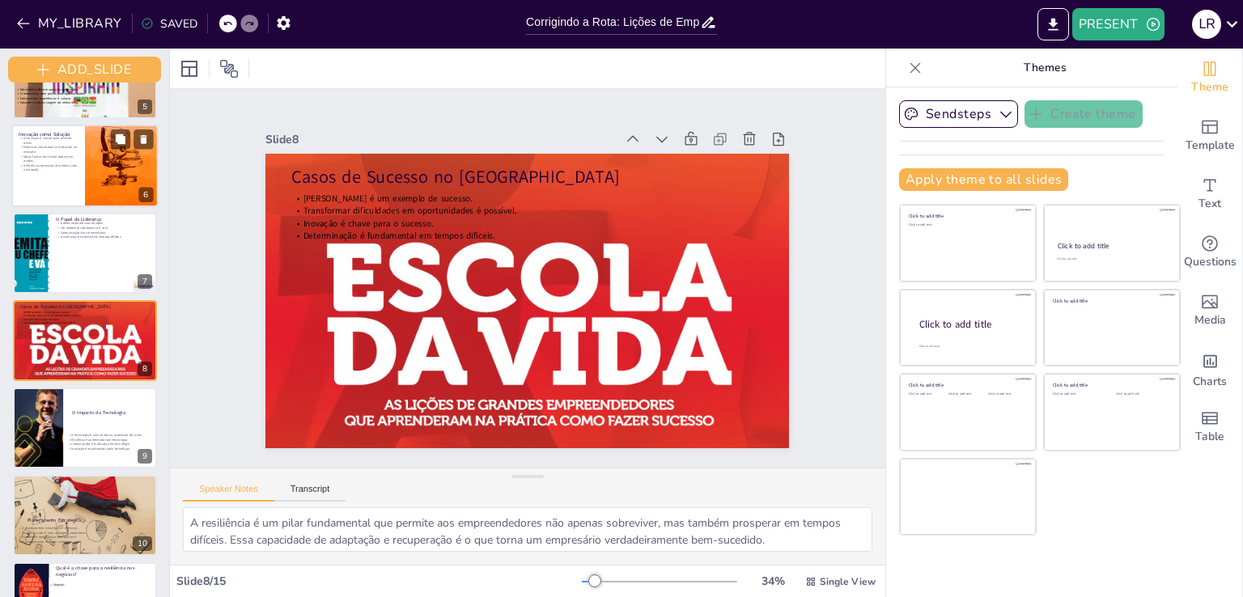
checkbox input "true"
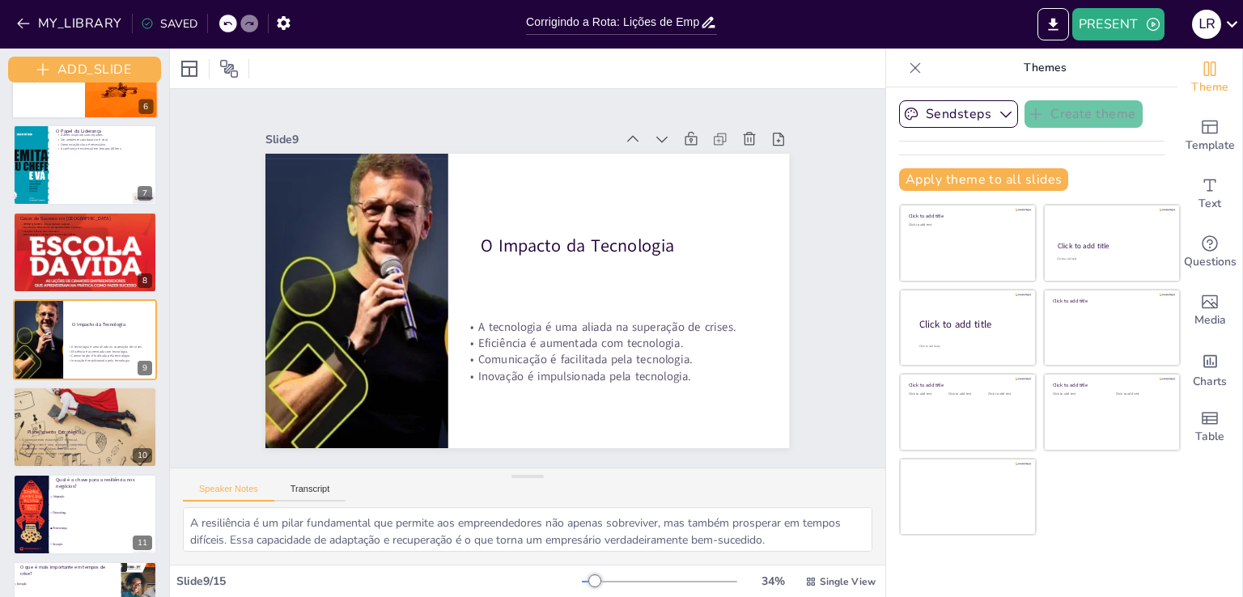
click at [87, 435] on div at bounding box center [85, 427] width 144 height 96
checkbox input "true"
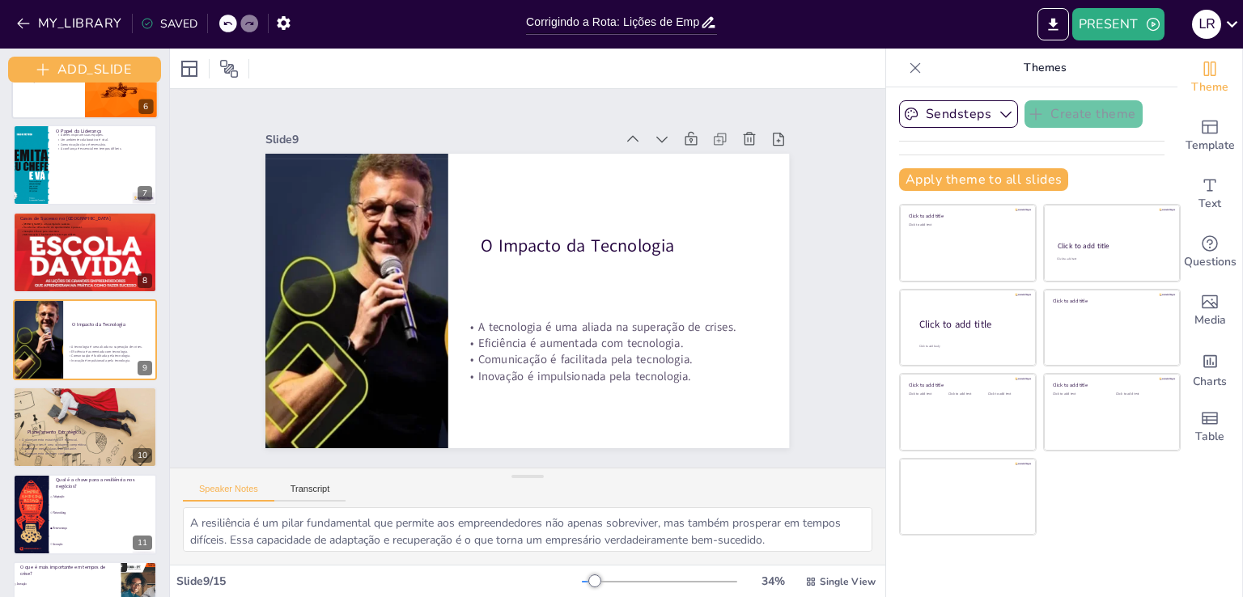
checkbox input "true"
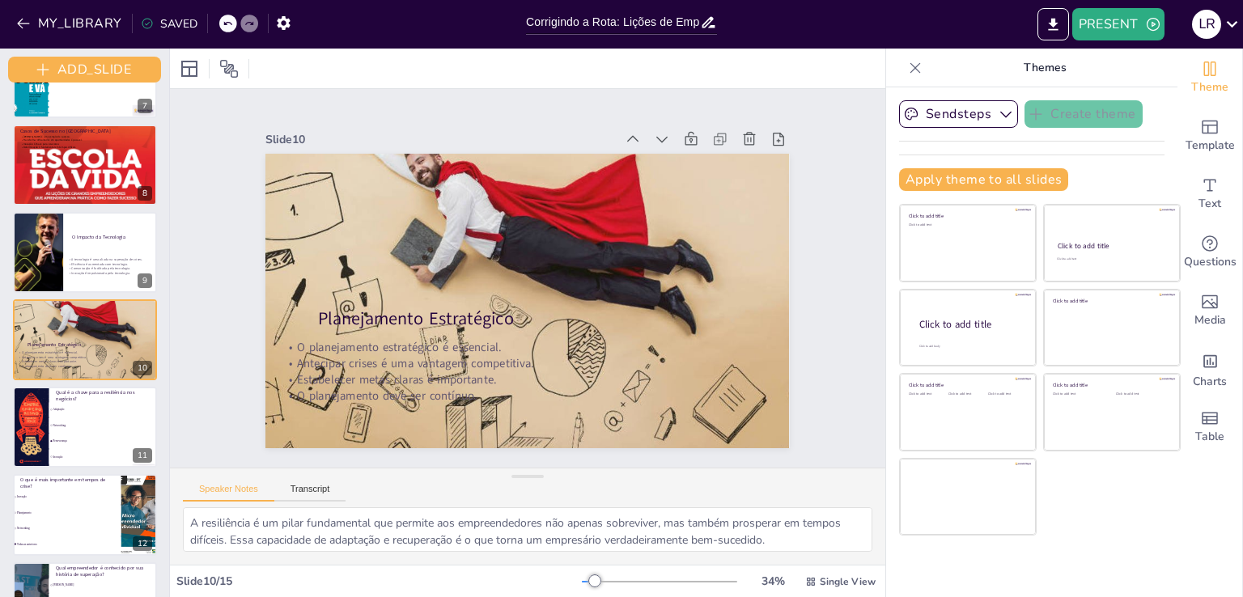
click at [87, 435] on li "Perseverança" at bounding box center [103, 441] width 108 height 15
checkbox input "true"
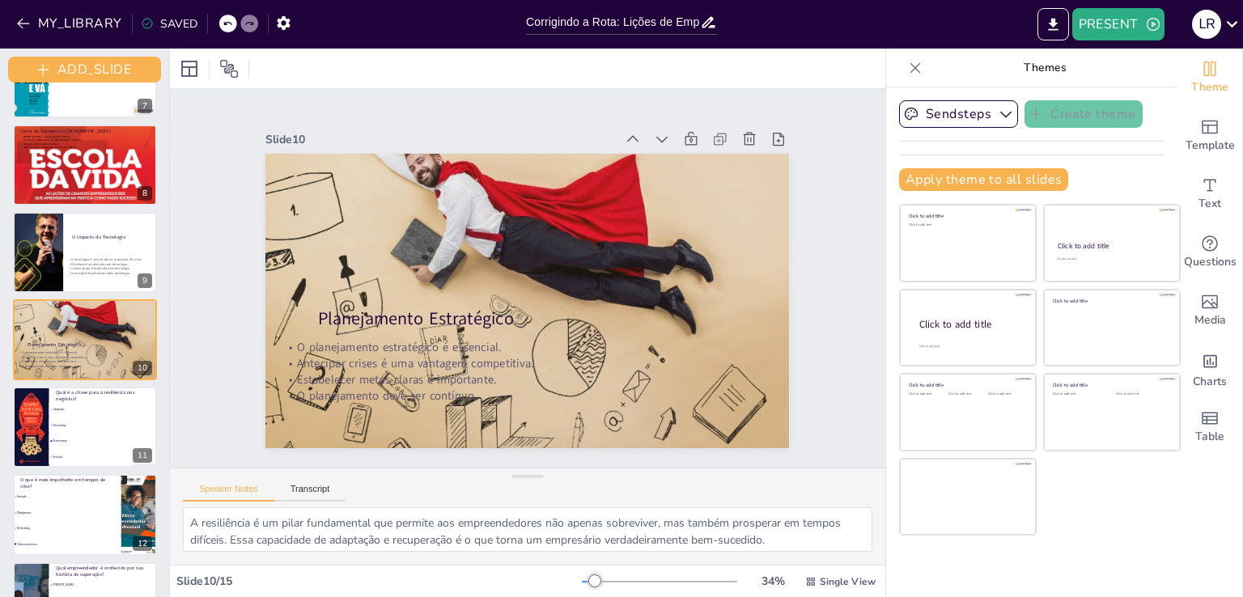
checkbox input "true"
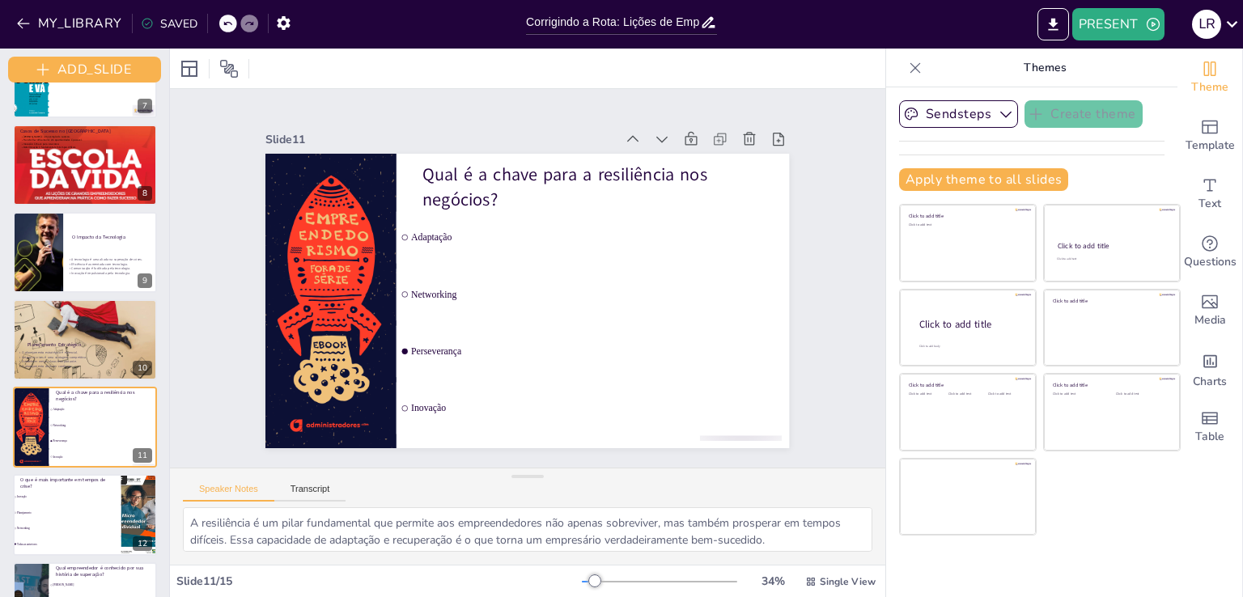
scroll to position [671, 0]
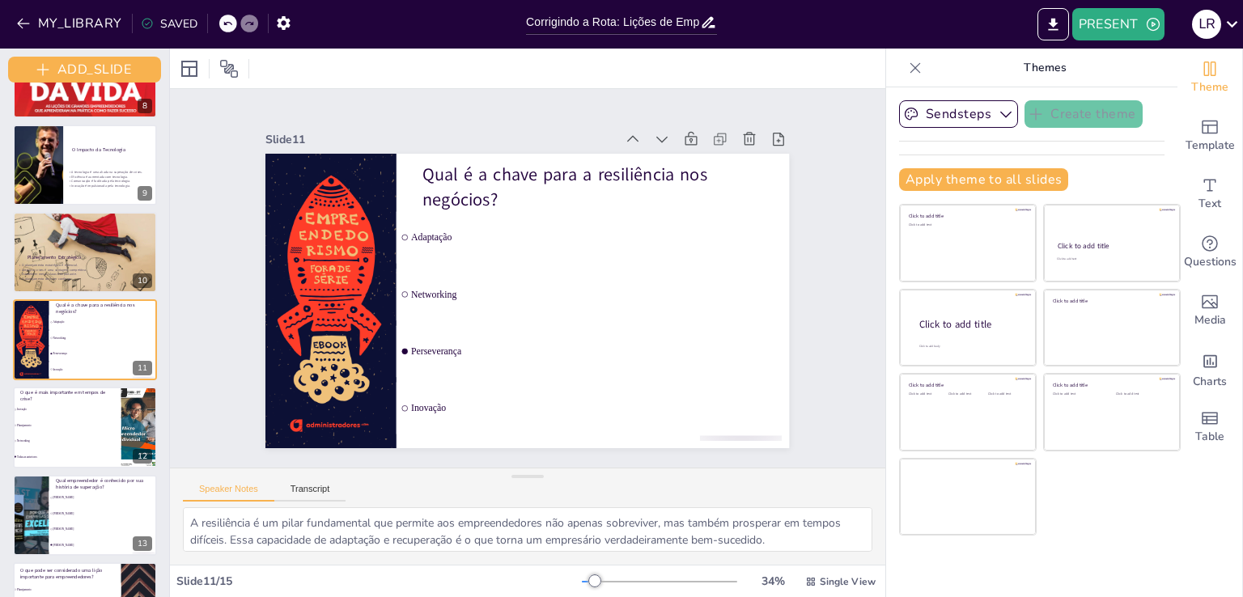
checkbox input "true"
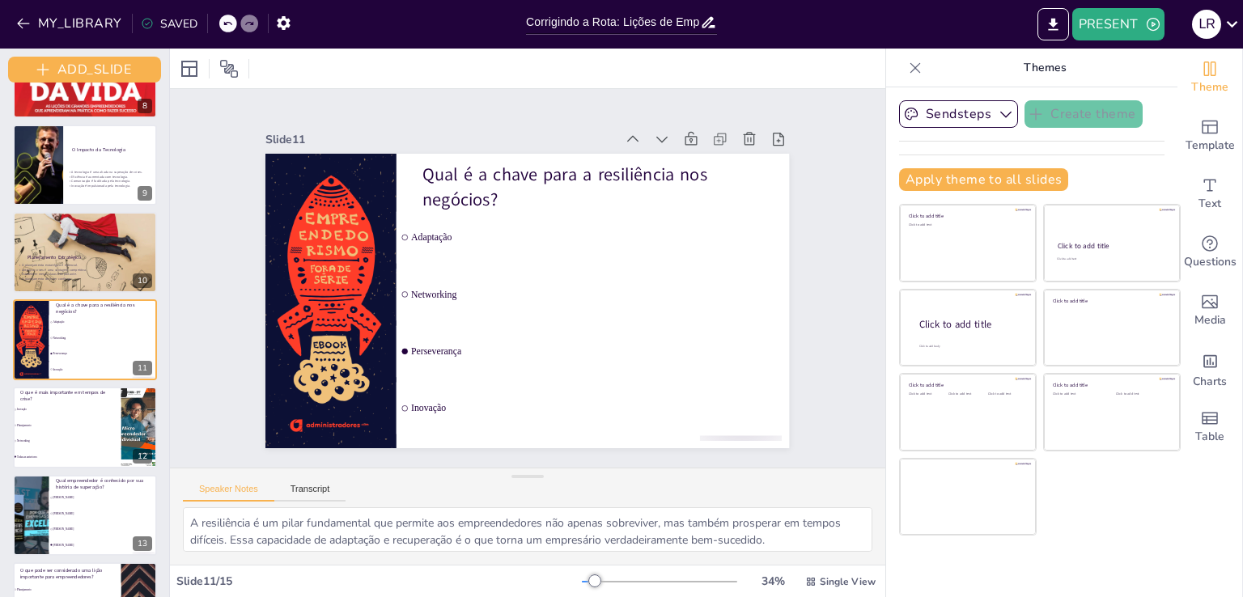
checkbox input "true"
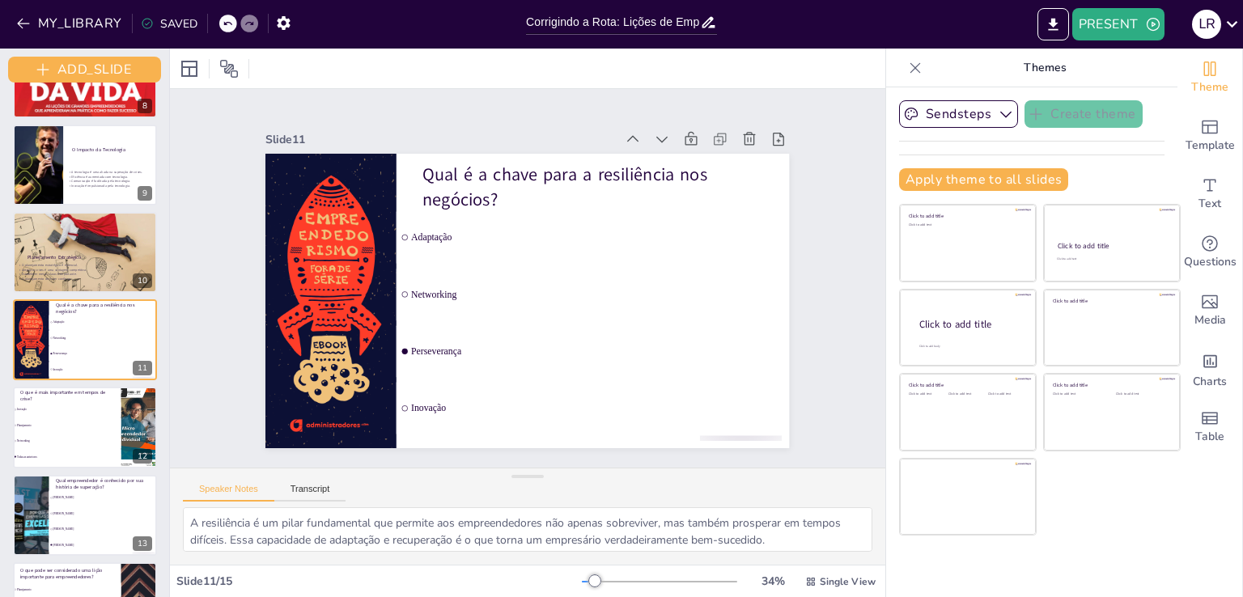
checkbox input "true"
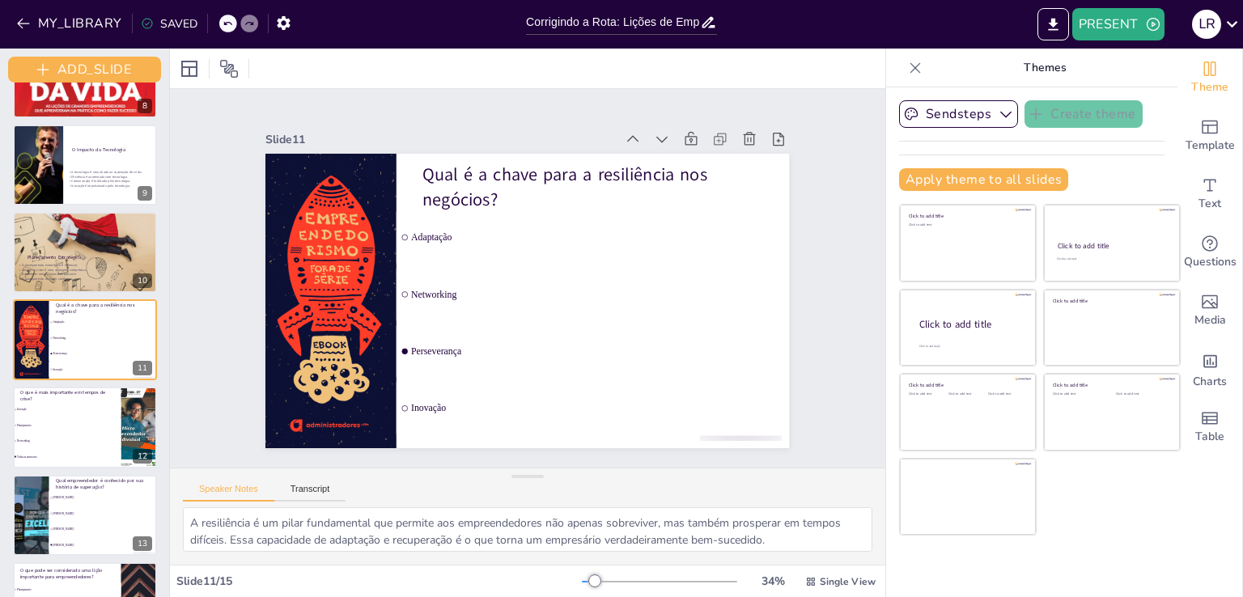
checkbox input "true"
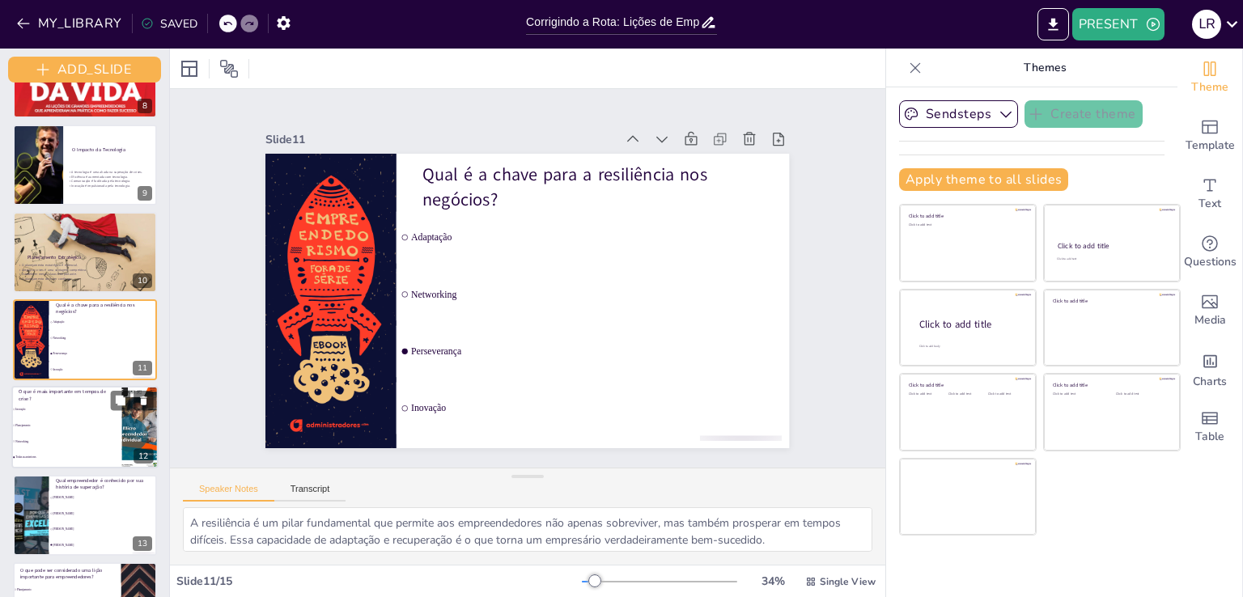
checkbox input "true"
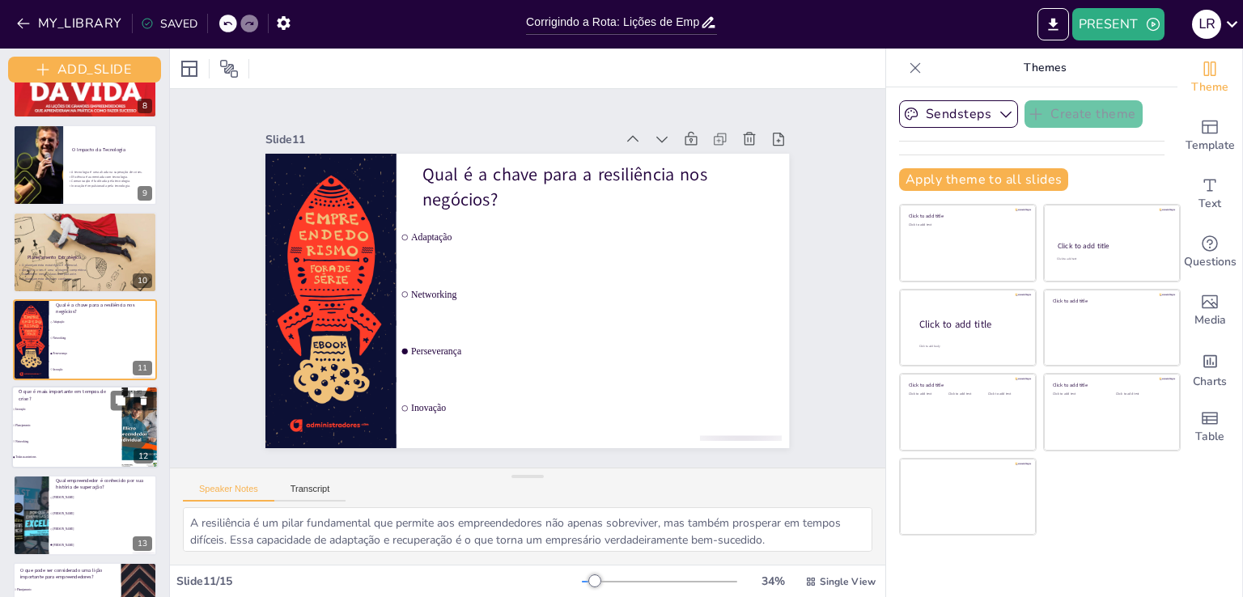
checkbox input "true"
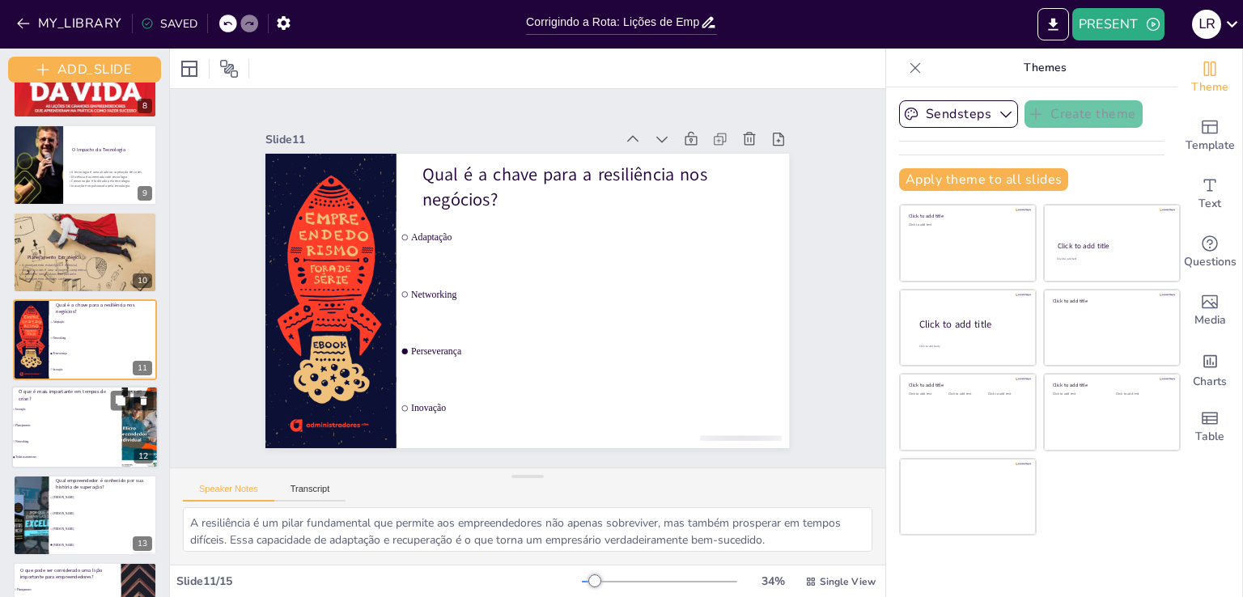
checkbox input "true"
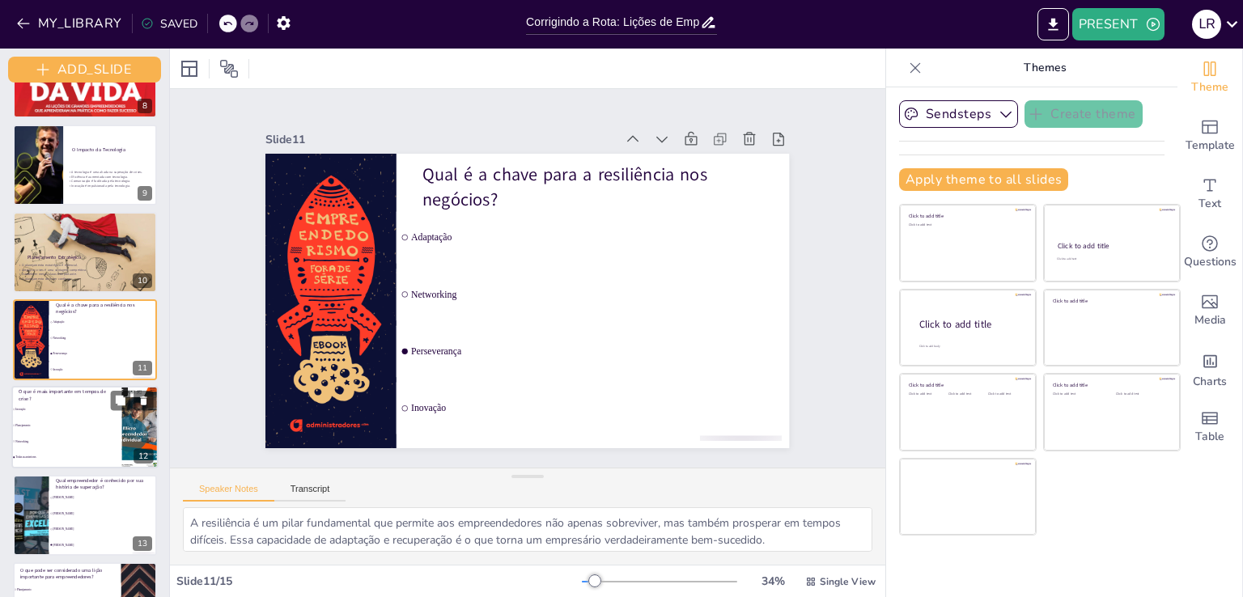
checkbox input "true"
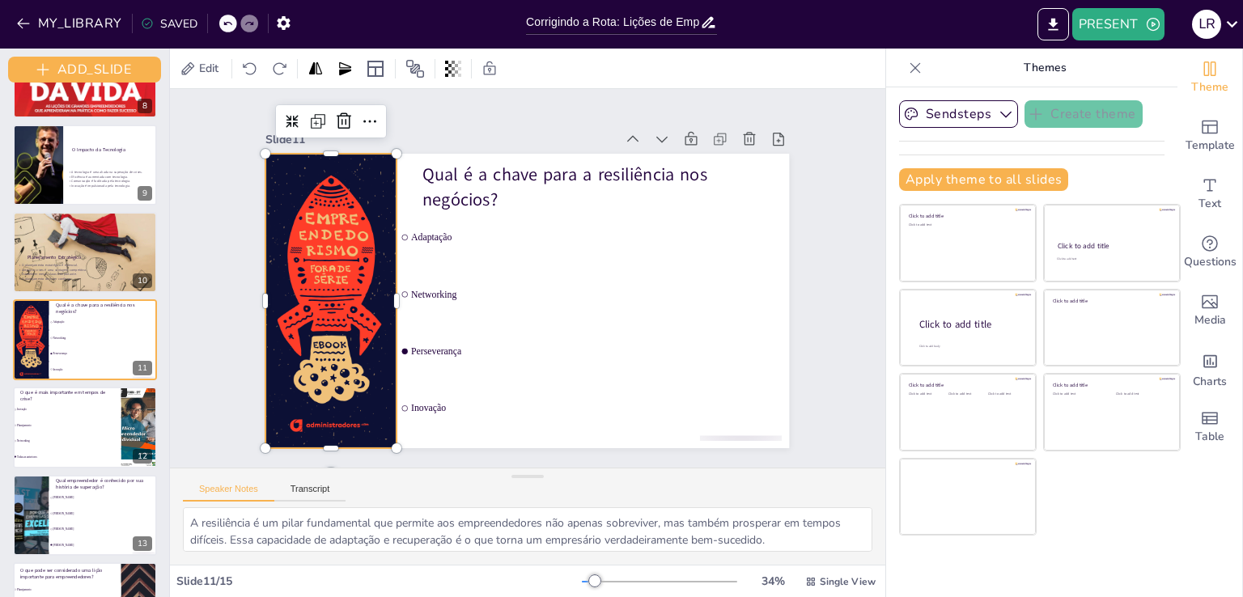
click at [320, 321] on div at bounding box center [331, 301] width 221 height 294
click at [48, 462] on li "Todas as anteriores" at bounding box center [66, 457] width 110 height 15
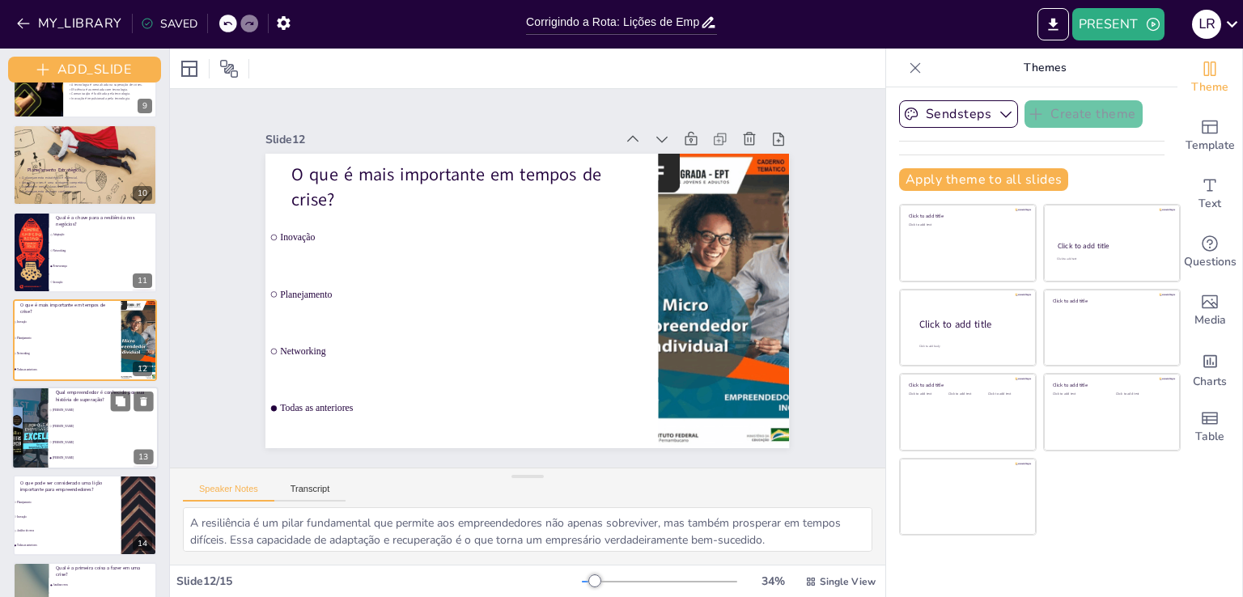
click at [107, 430] on li "[PERSON_NAME]" at bounding box center [104, 425] width 110 height 15
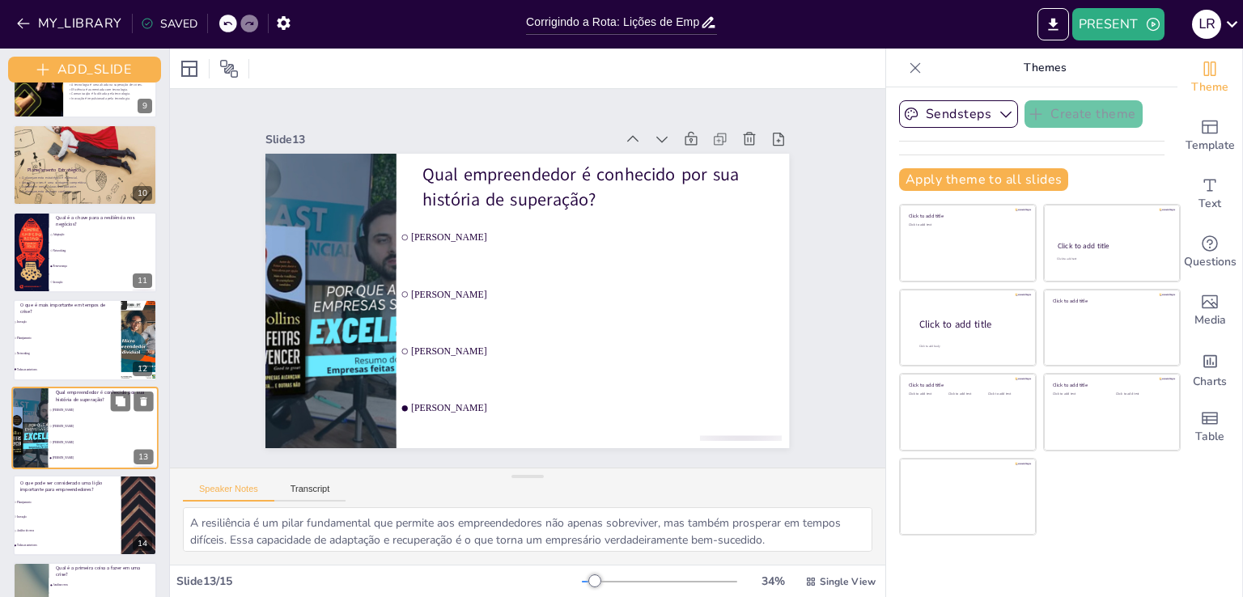
scroll to position [816, 0]
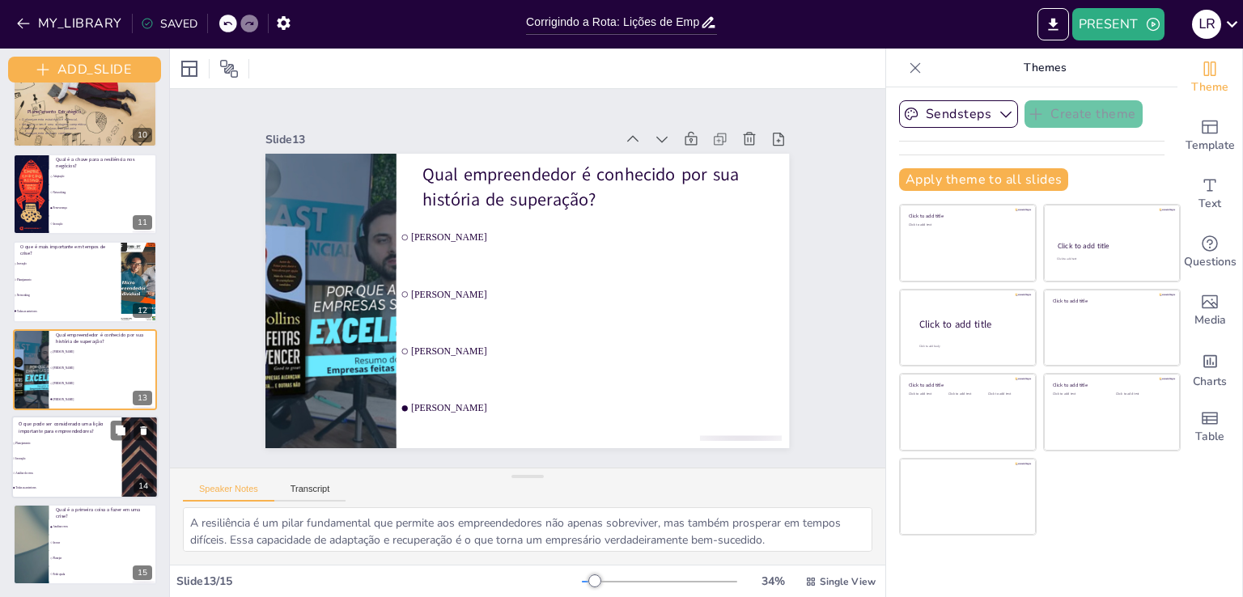
click at [79, 470] on li "Análise de erros" at bounding box center [66, 473] width 110 height 14
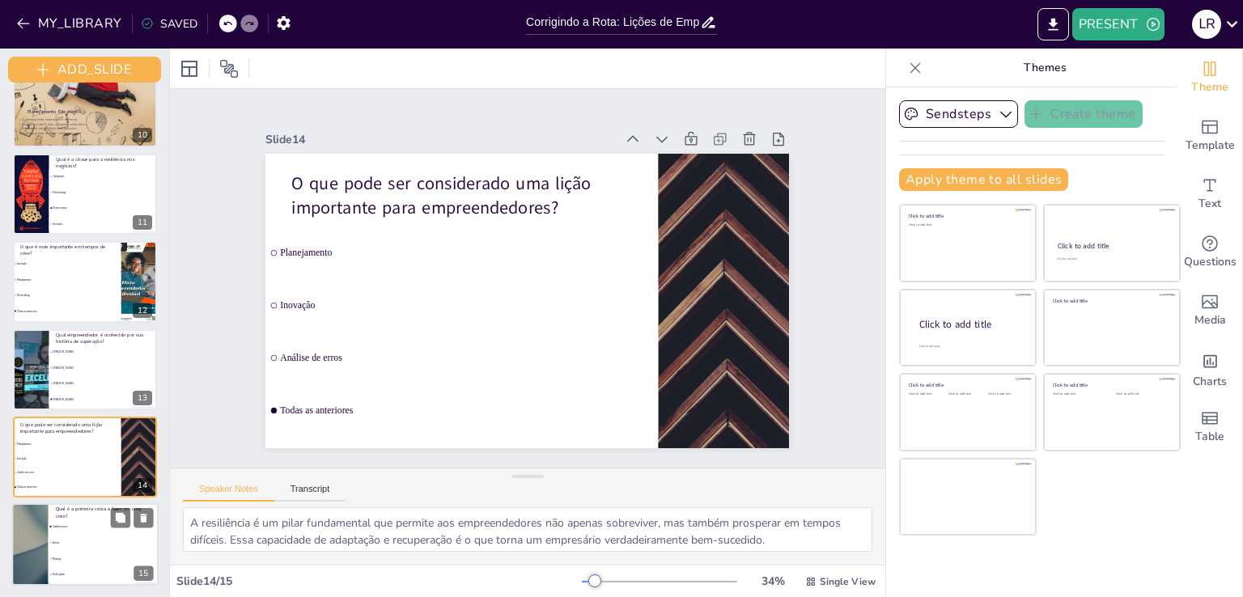
click at [57, 541] on span "Inovar" at bounding box center [105, 542] width 105 height 3
